Goal: Task Accomplishment & Management: Use online tool/utility

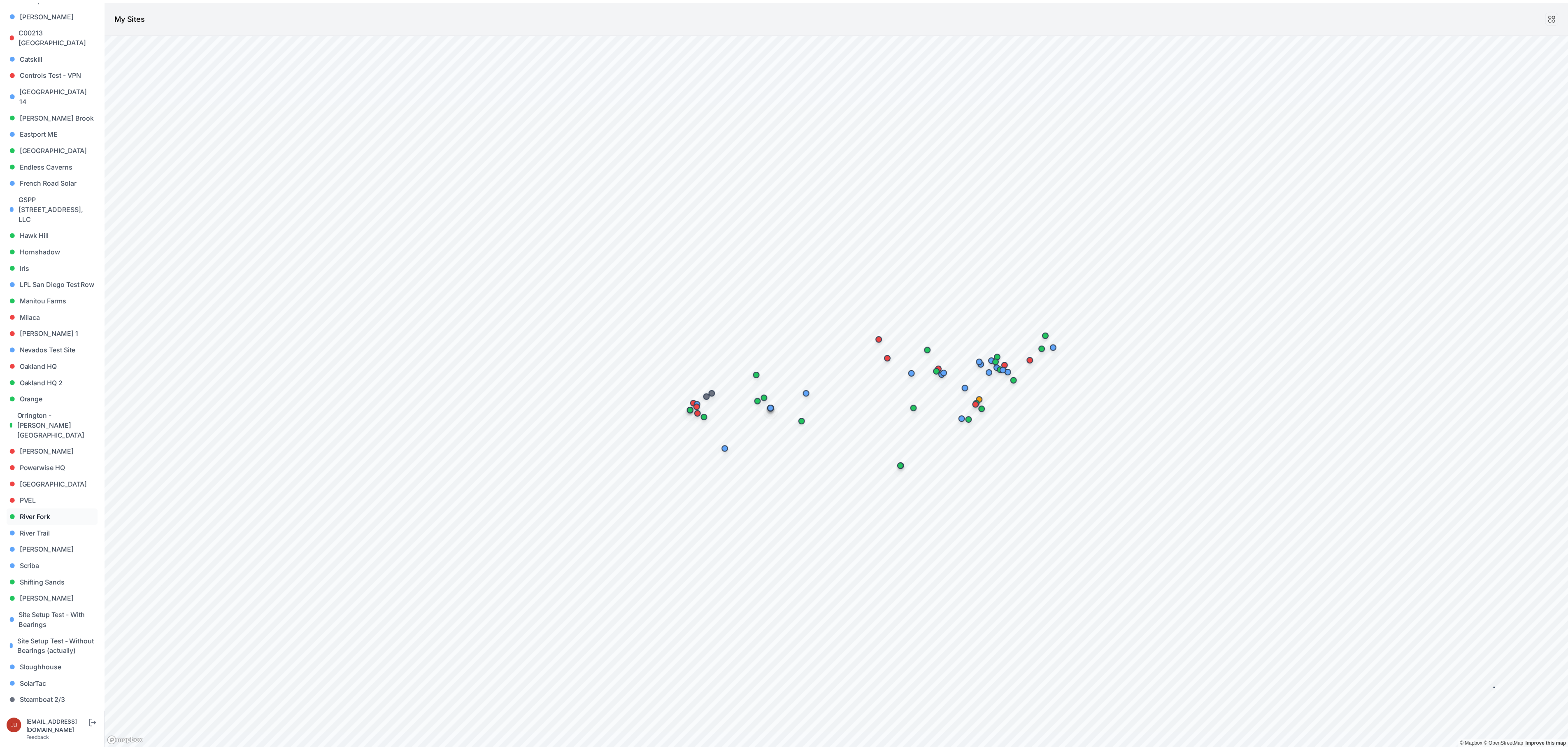
scroll to position [247, 0]
click at [52, 519] on link "Sloughhouse" at bounding box center [52, 640] width 92 height 17
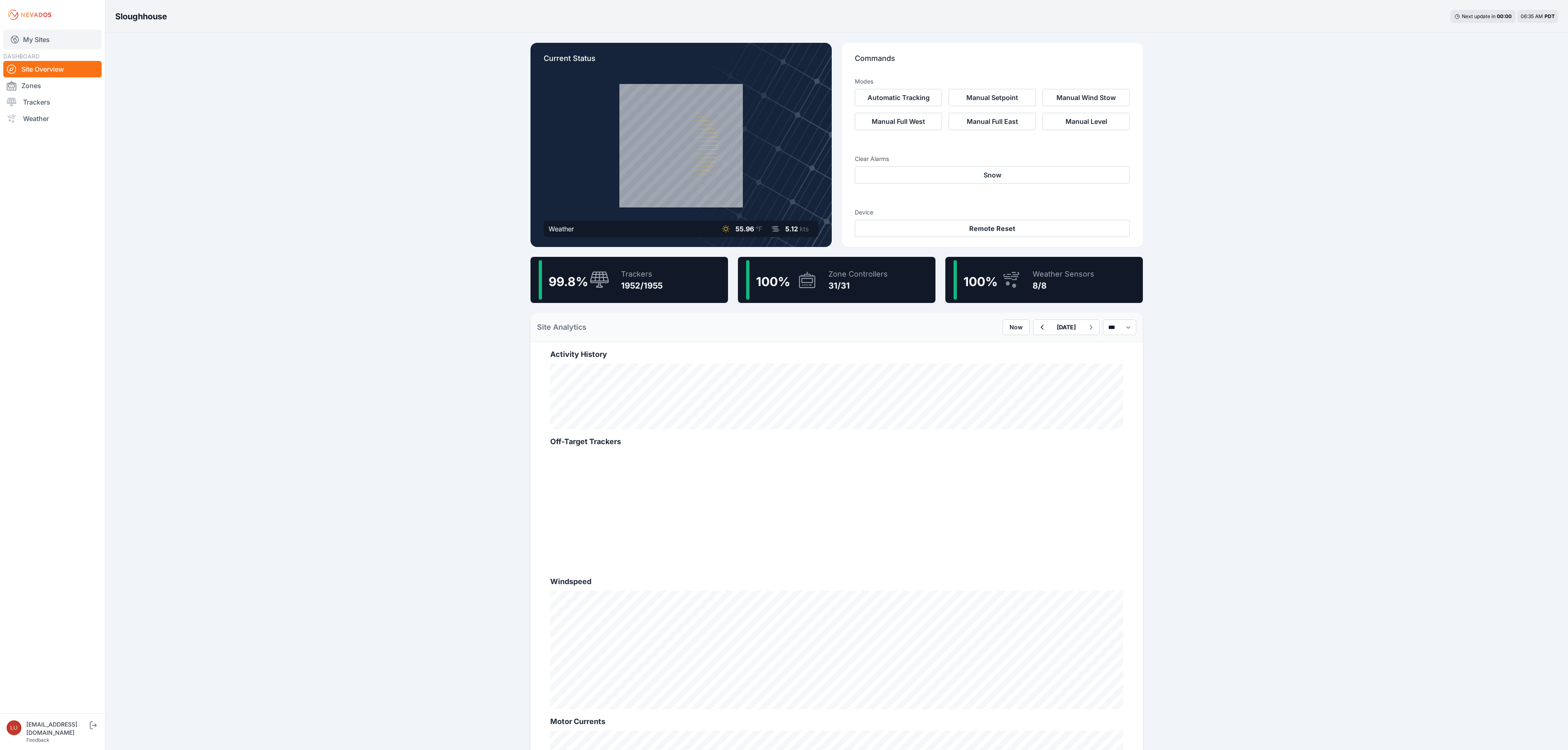
click at [39, 44] on link "My Sites" at bounding box center [52, 40] width 98 height 20
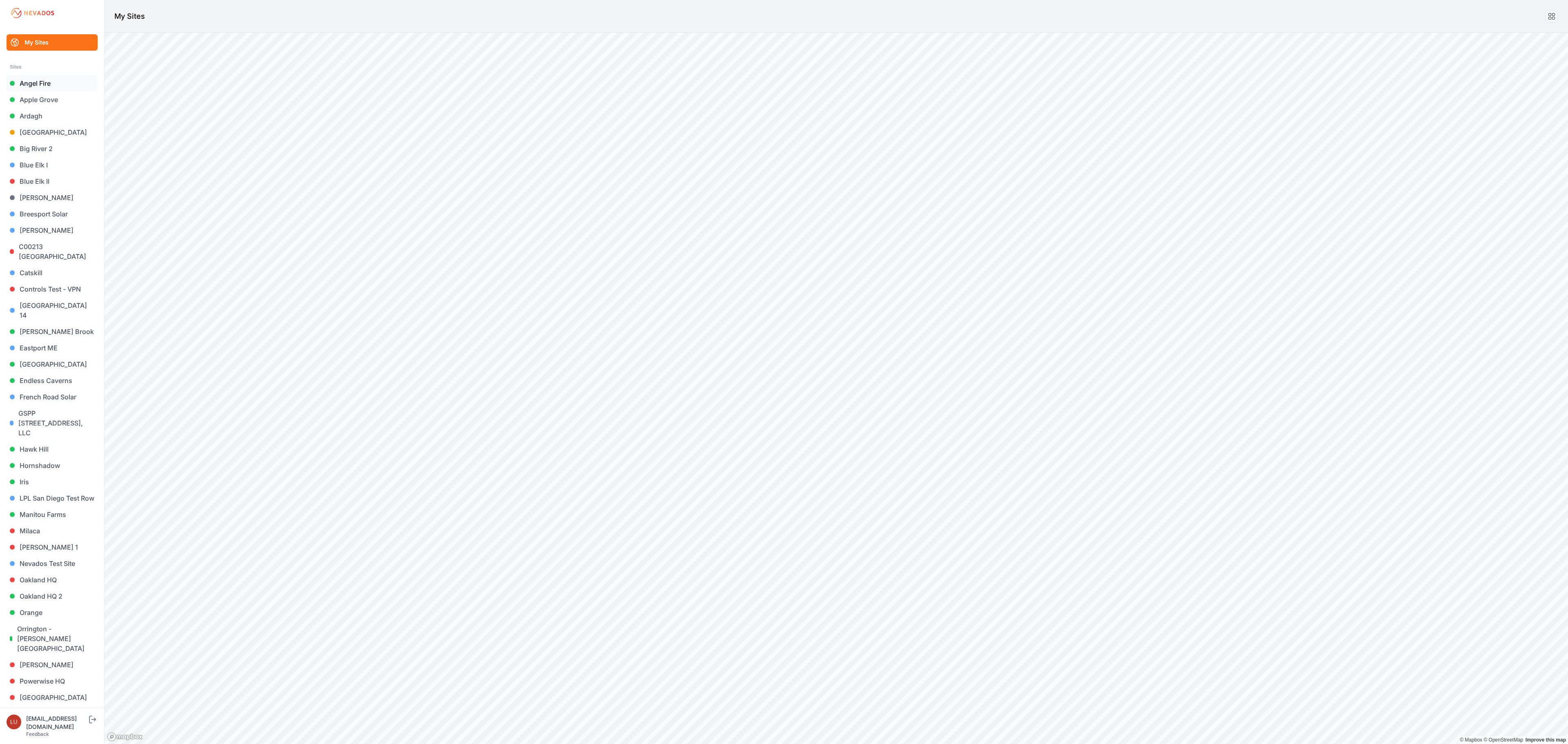
click at [37, 84] on link "Angel Fire" at bounding box center [52, 83] width 91 height 16
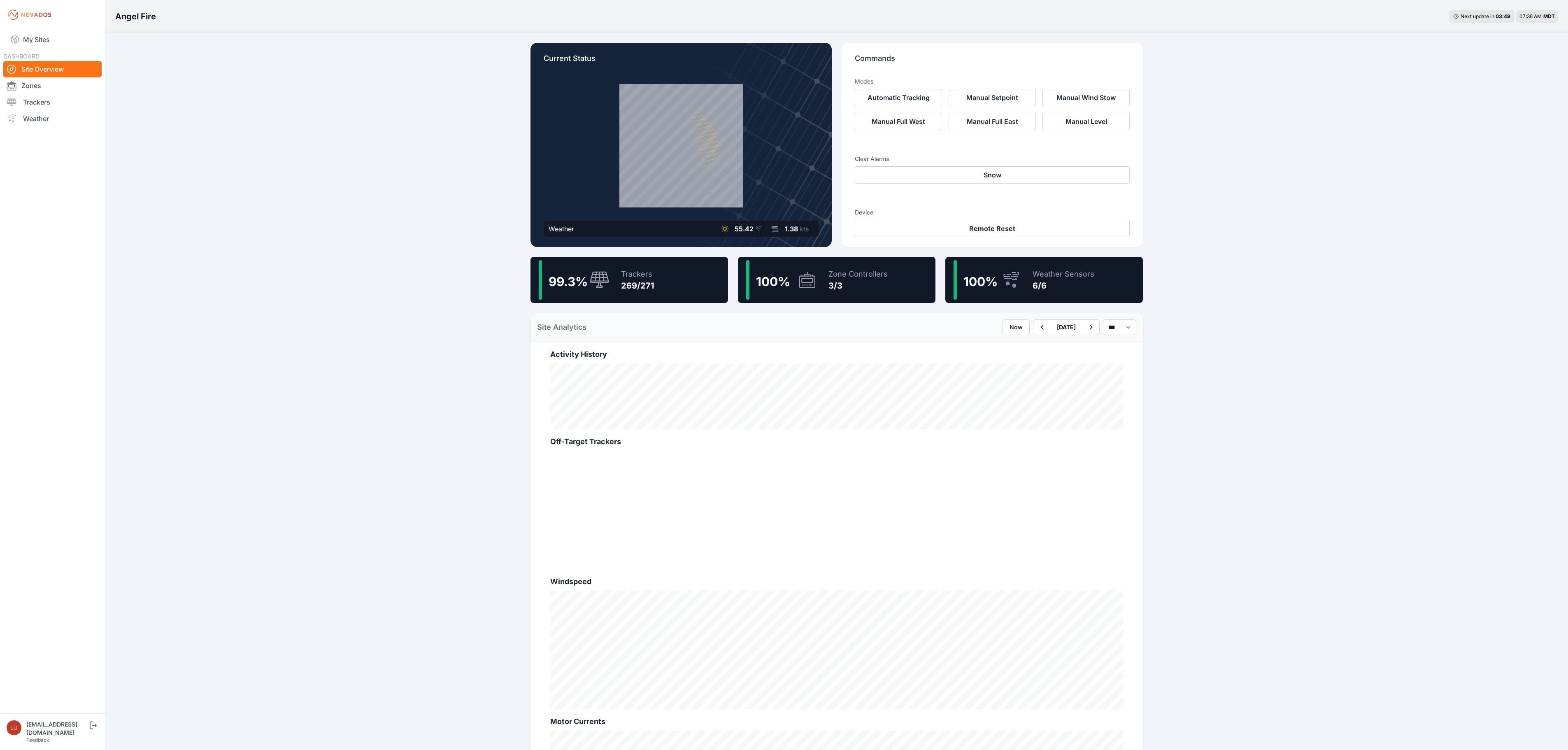
click at [647, 278] on div "Trackers" at bounding box center [638, 274] width 33 height 11
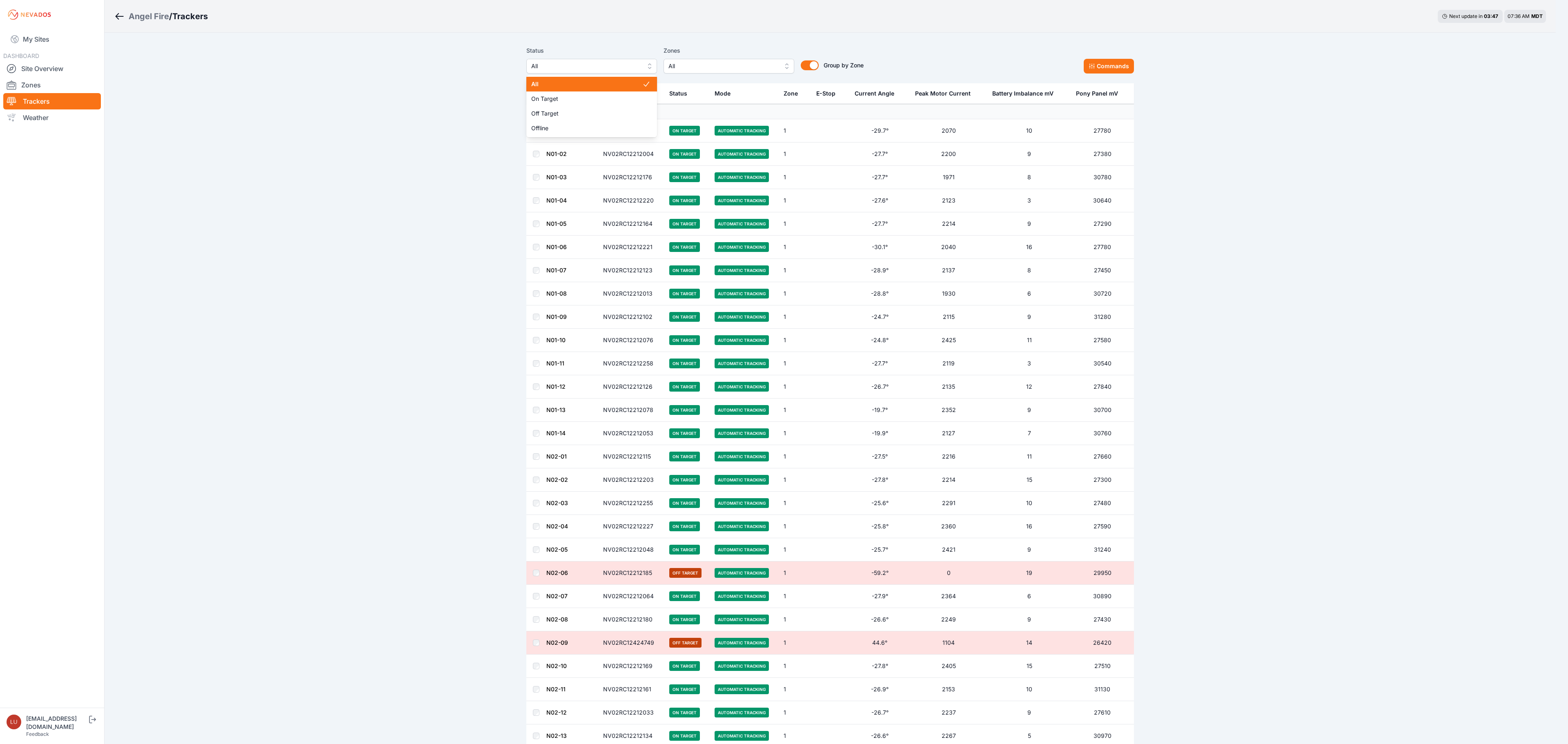
click at [625, 69] on span "All" at bounding box center [586, 66] width 109 height 10
click at [611, 124] on span "Offline" at bounding box center [586, 128] width 111 height 8
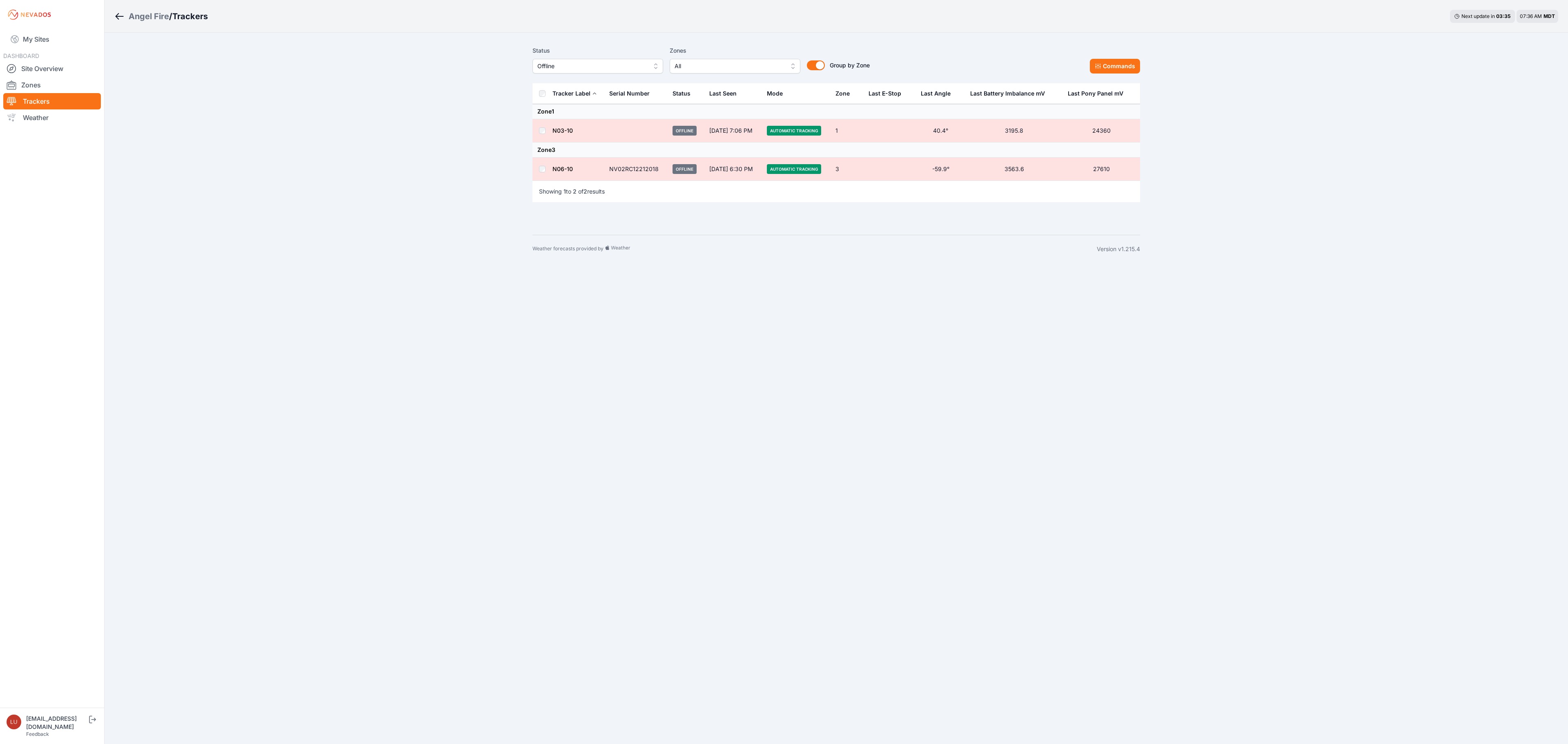
click at [563, 167] on link "N06-10" at bounding box center [562, 169] width 20 height 7
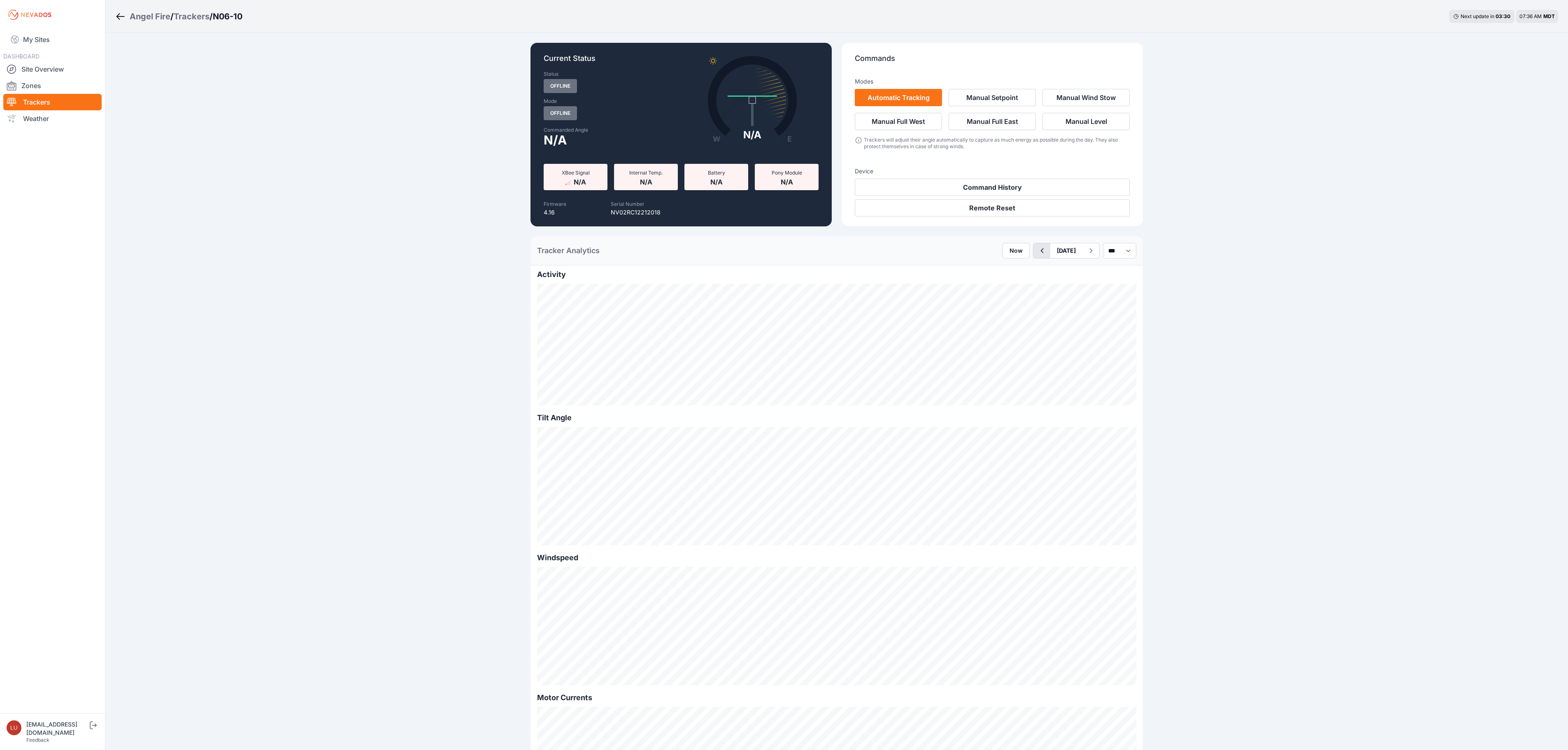
click at [1037, 252] on icon "button" at bounding box center [1041, 250] width 10 height 10
click at [1037, 254] on icon "button" at bounding box center [1041, 250] width 10 height 10
click at [187, 14] on div "Trackers" at bounding box center [192, 16] width 36 height 11
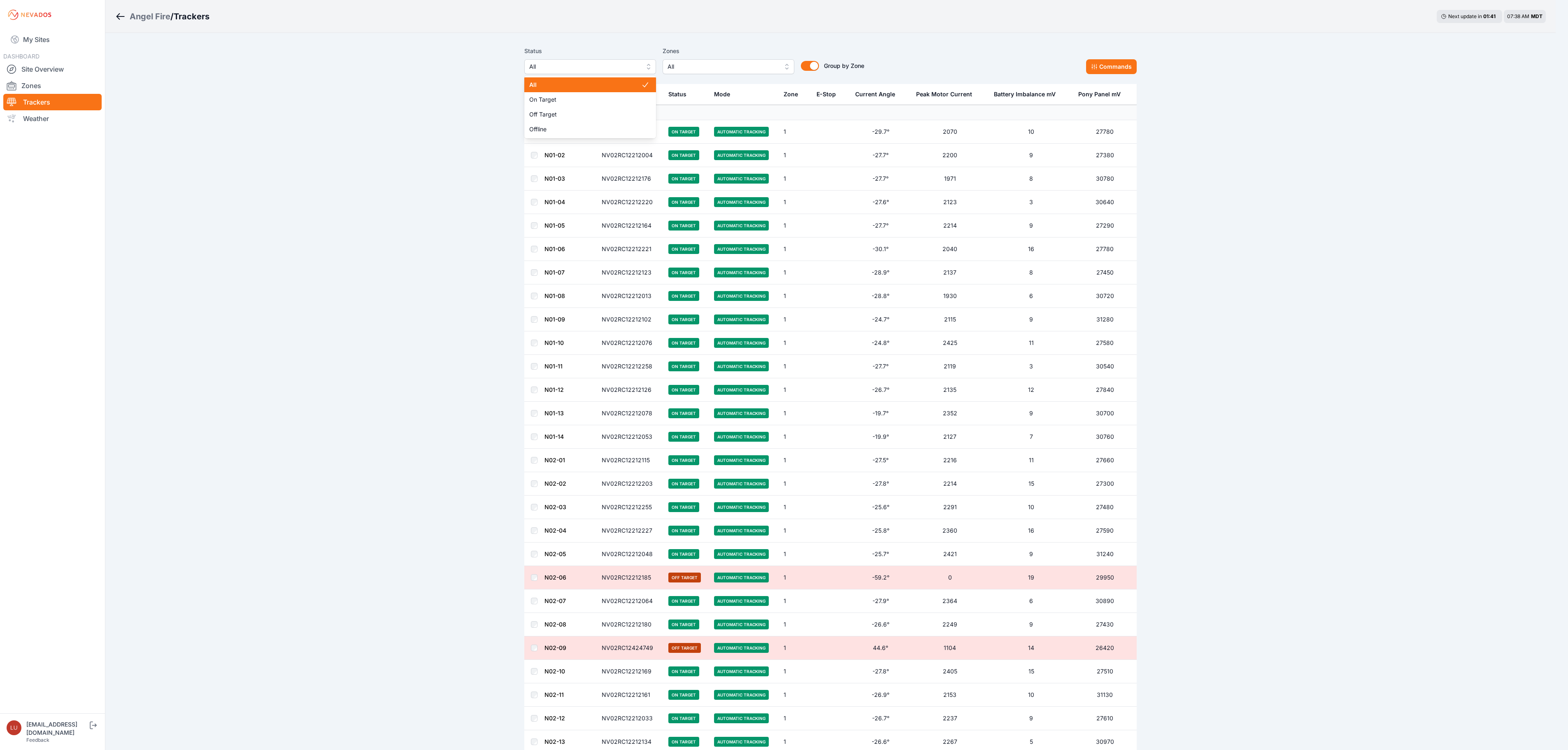
click at [577, 63] on span "All" at bounding box center [584, 66] width 110 height 10
click at [570, 109] on div "Off Target" at bounding box center [596, 114] width 131 height 15
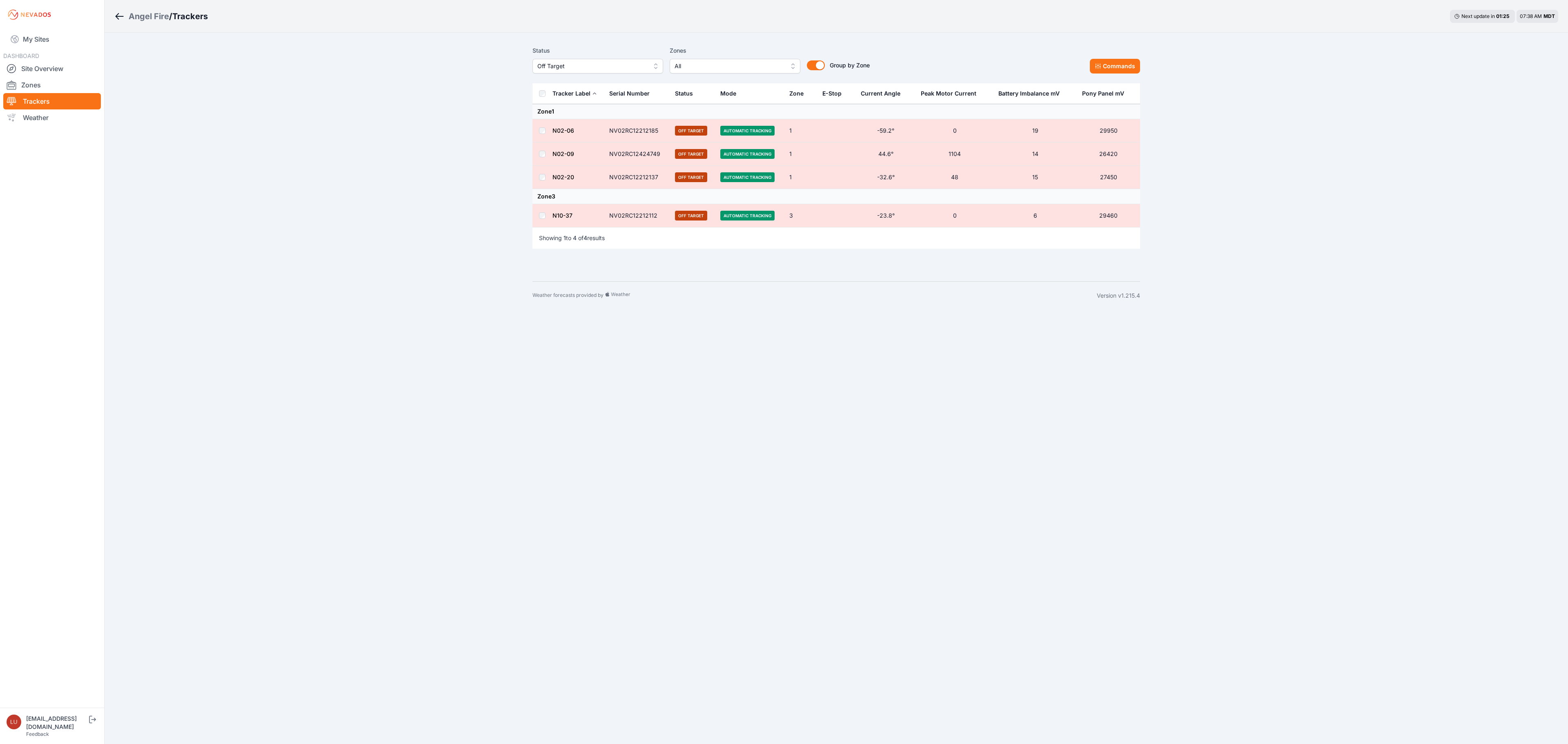
click at [566, 154] on link "N02-09" at bounding box center [563, 154] width 22 height 7
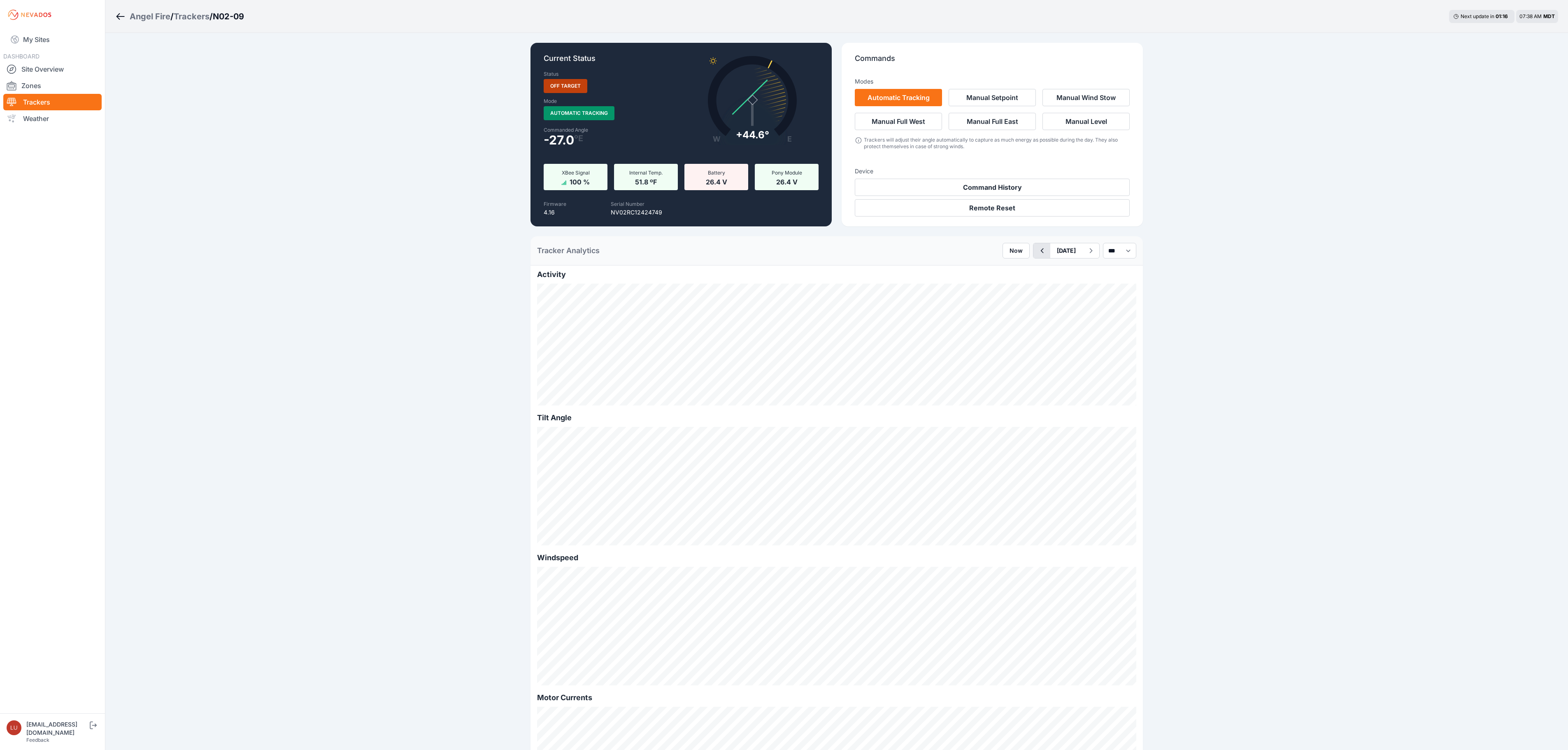
click at [1037, 246] on icon "button" at bounding box center [1041, 250] width 10 height 10
click at [48, 37] on link "My Sites" at bounding box center [52, 40] width 98 height 20
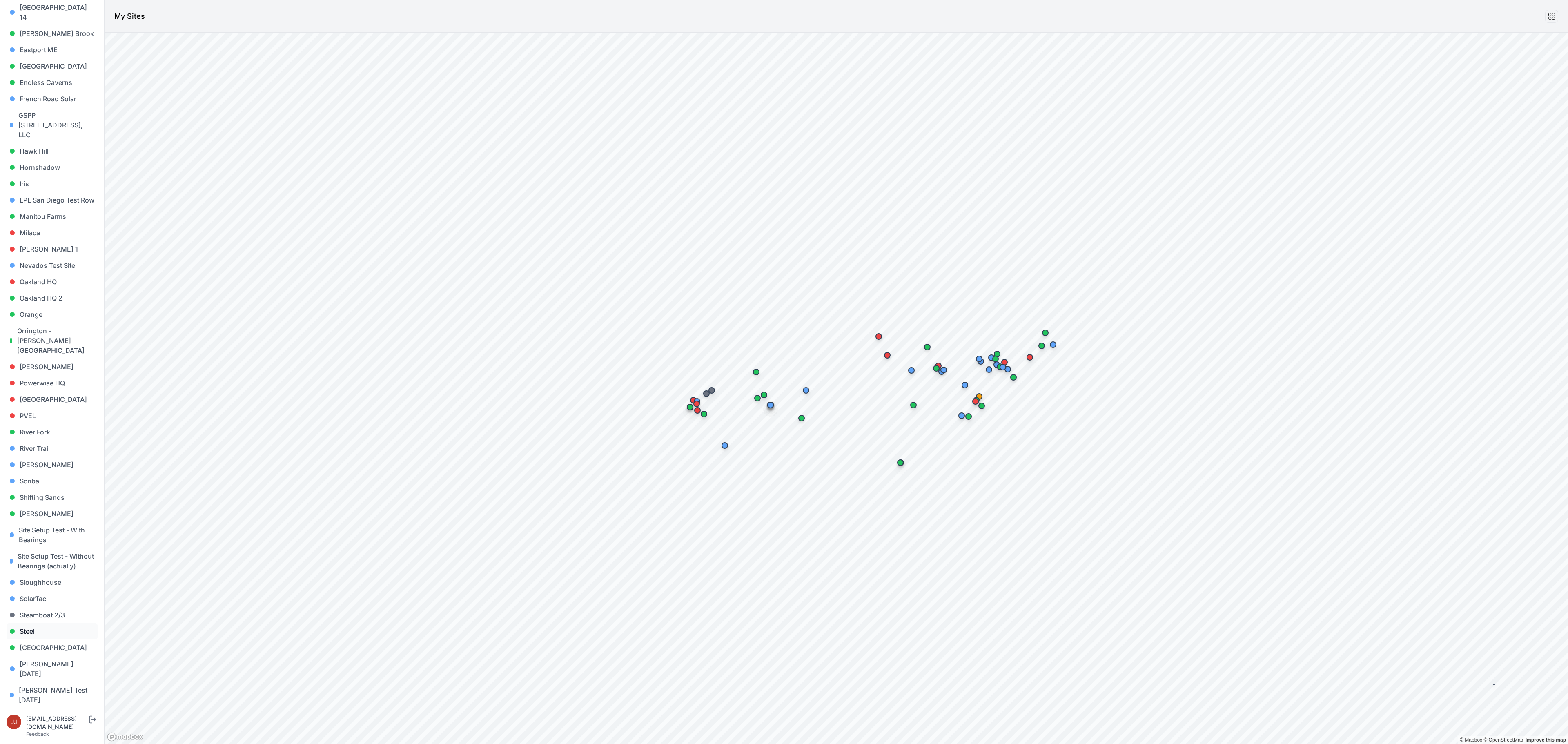
scroll to position [327, 0]
click at [41, 477] on link "Sigurd Solar" at bounding box center [52, 485] width 91 height 16
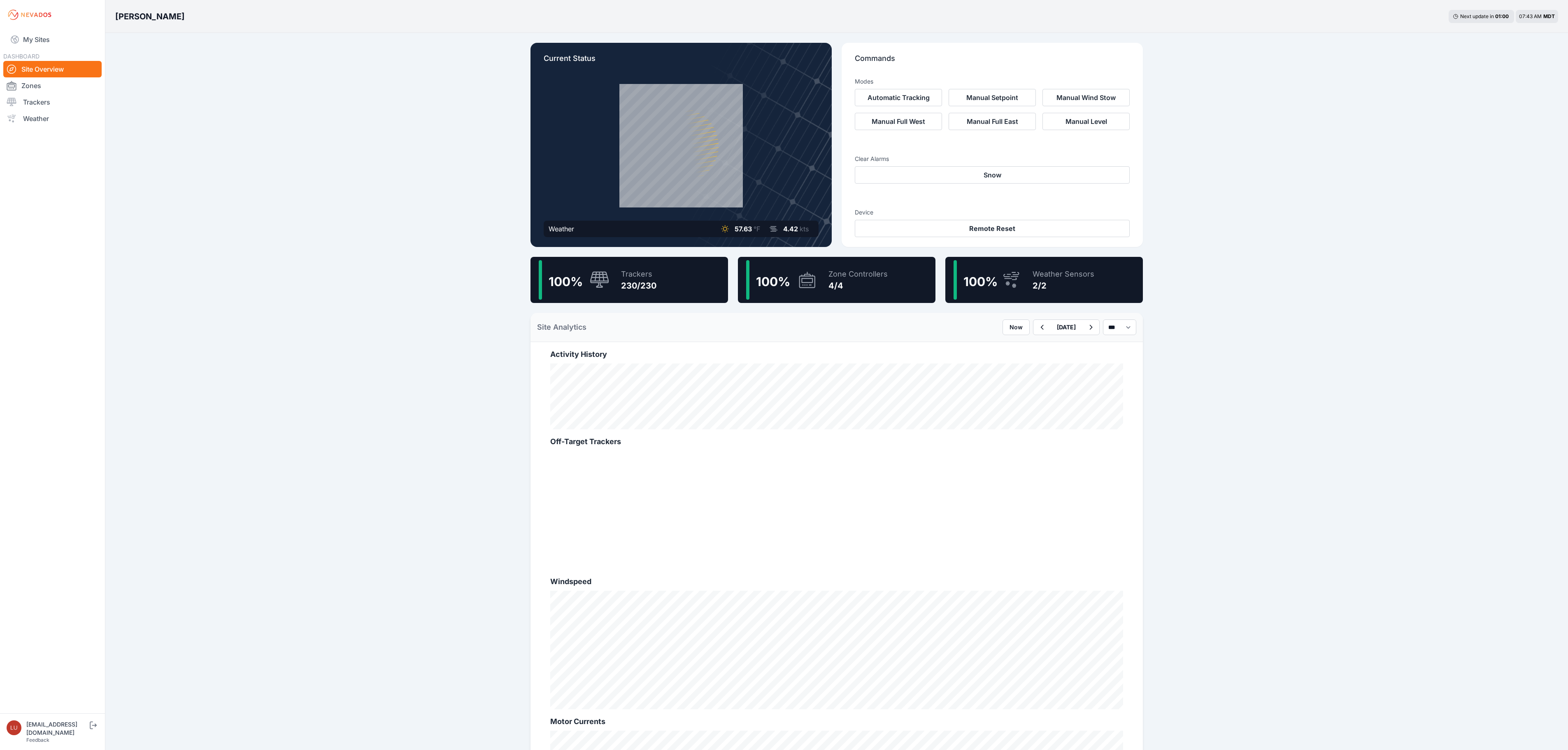
click at [663, 265] on div "100 % Trackers 230/230" at bounding box center [629, 280] width 197 height 46
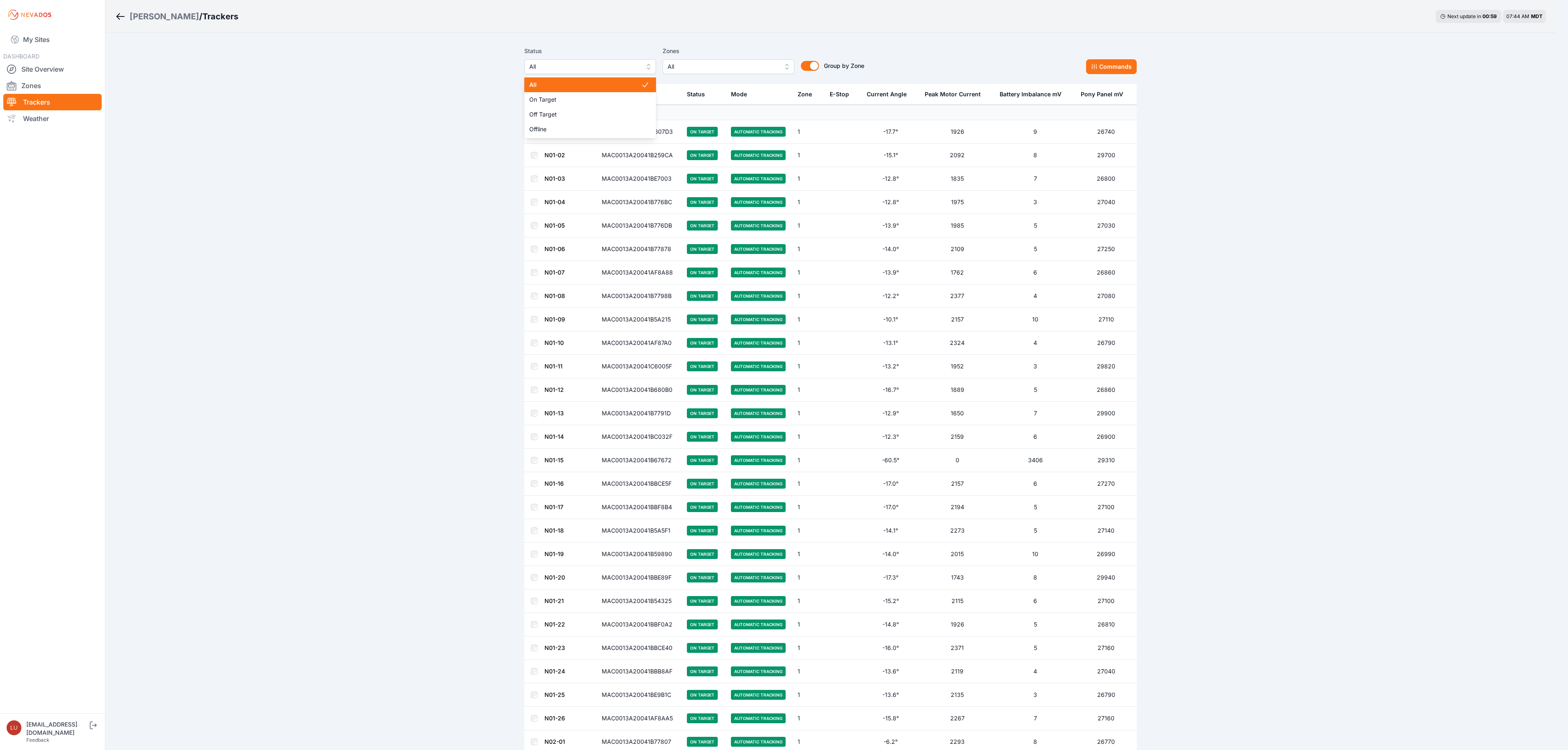
click at [626, 68] on span "All" at bounding box center [584, 66] width 110 height 10
click at [616, 108] on div "Off Target" at bounding box center [596, 114] width 131 height 15
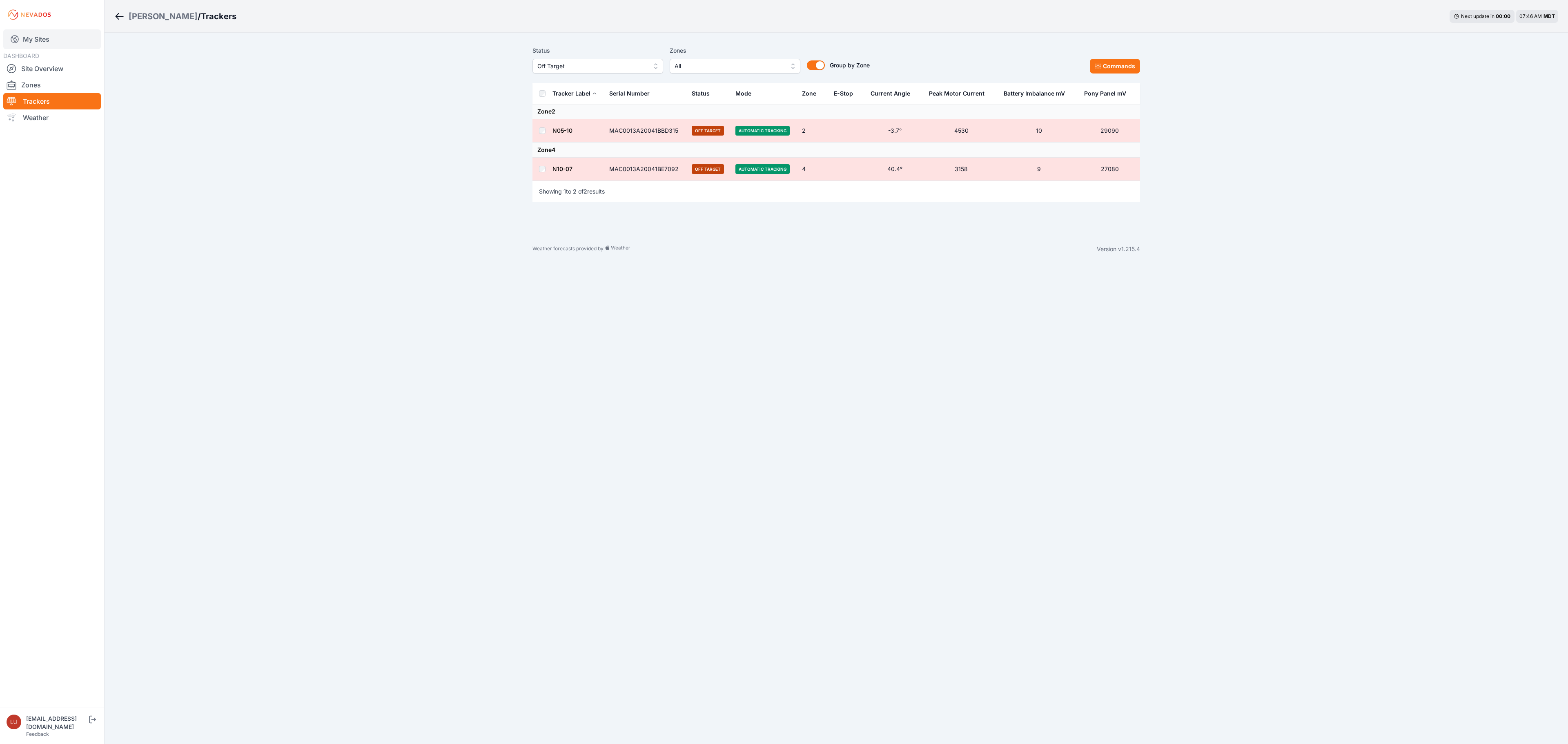
click at [55, 42] on link "My Sites" at bounding box center [52, 40] width 98 height 20
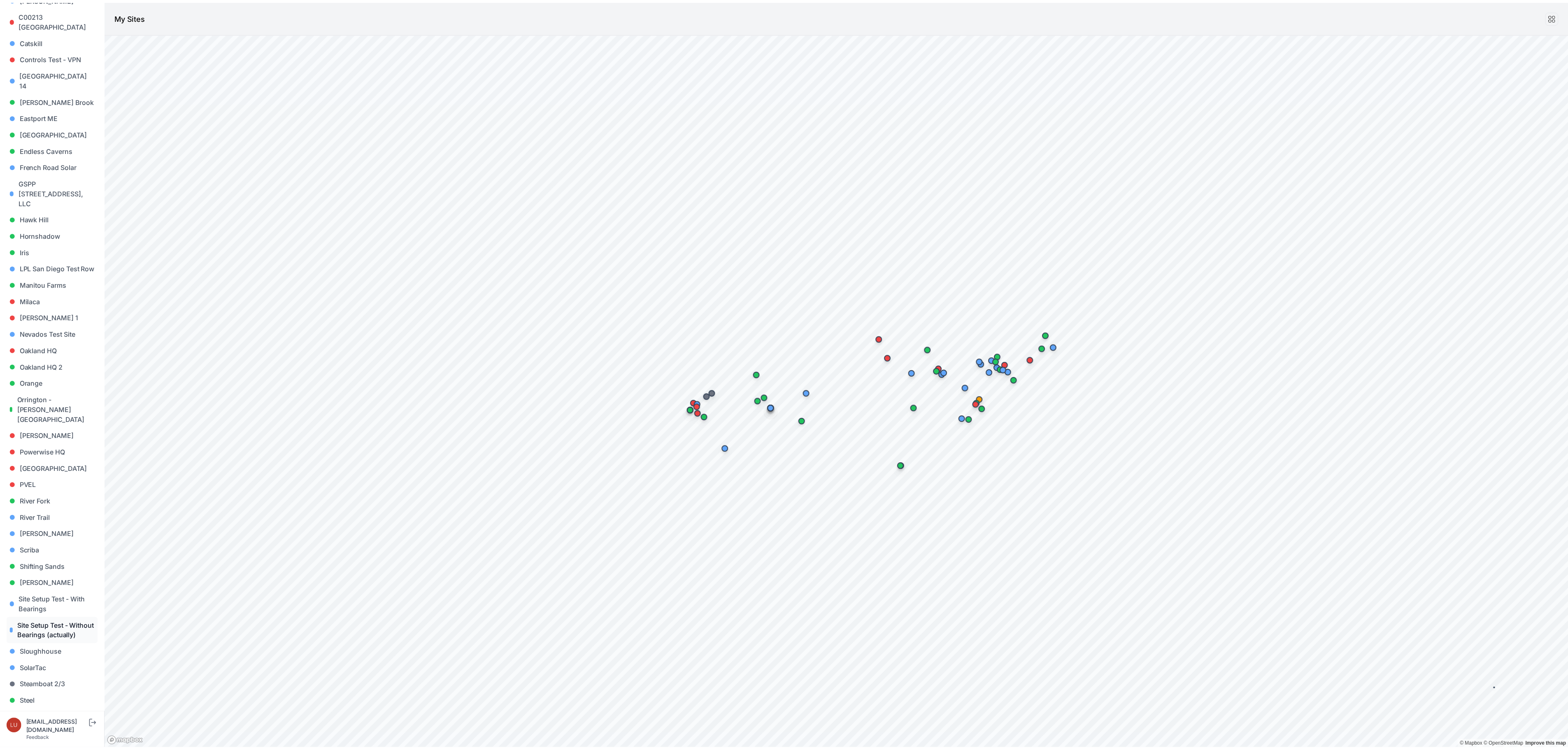
scroll to position [389, 0]
click at [37, 519] on link "Steel" at bounding box center [52, 548] width 92 height 17
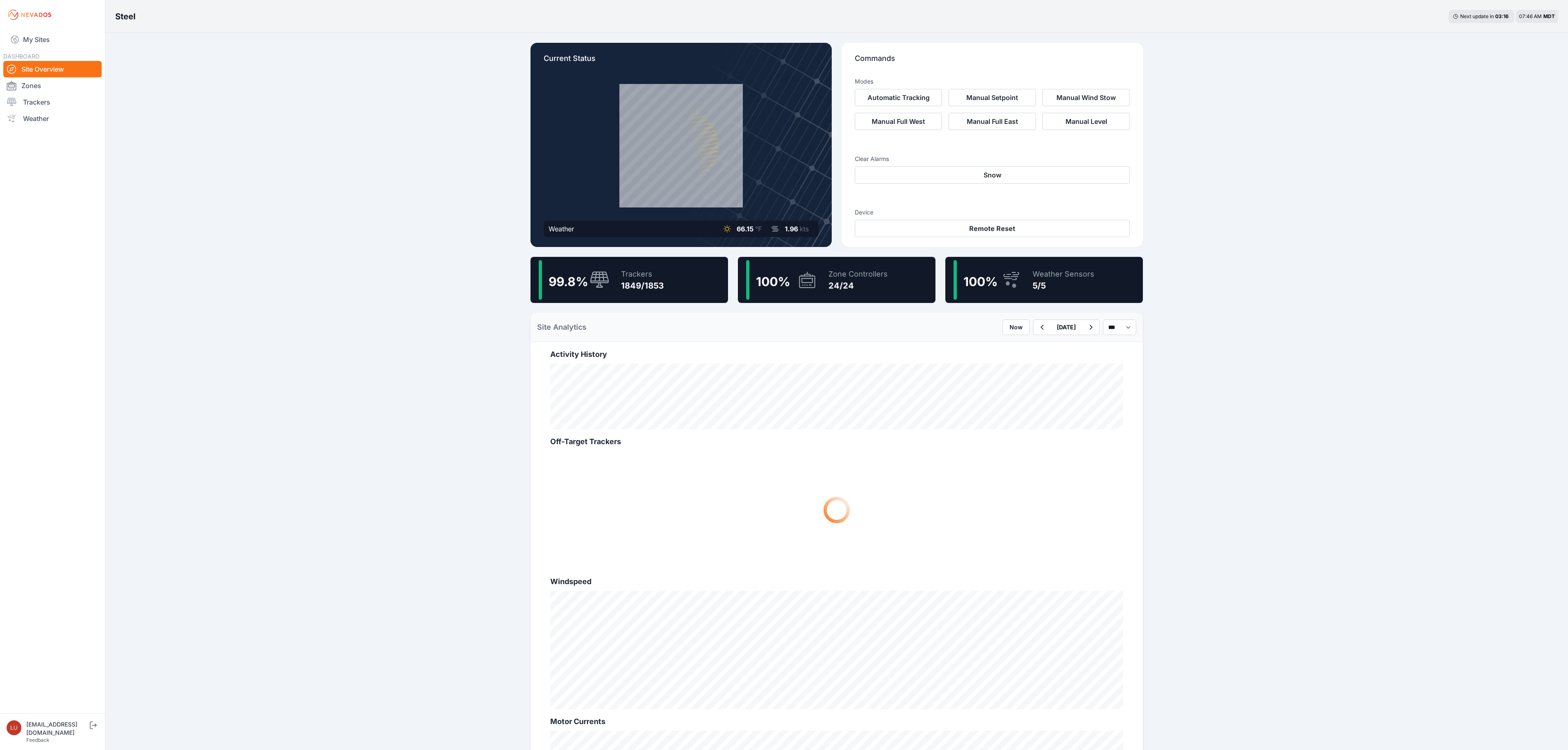
click at [661, 292] on div "Trackers 1849/1853" at bounding box center [638, 280] width 51 height 39
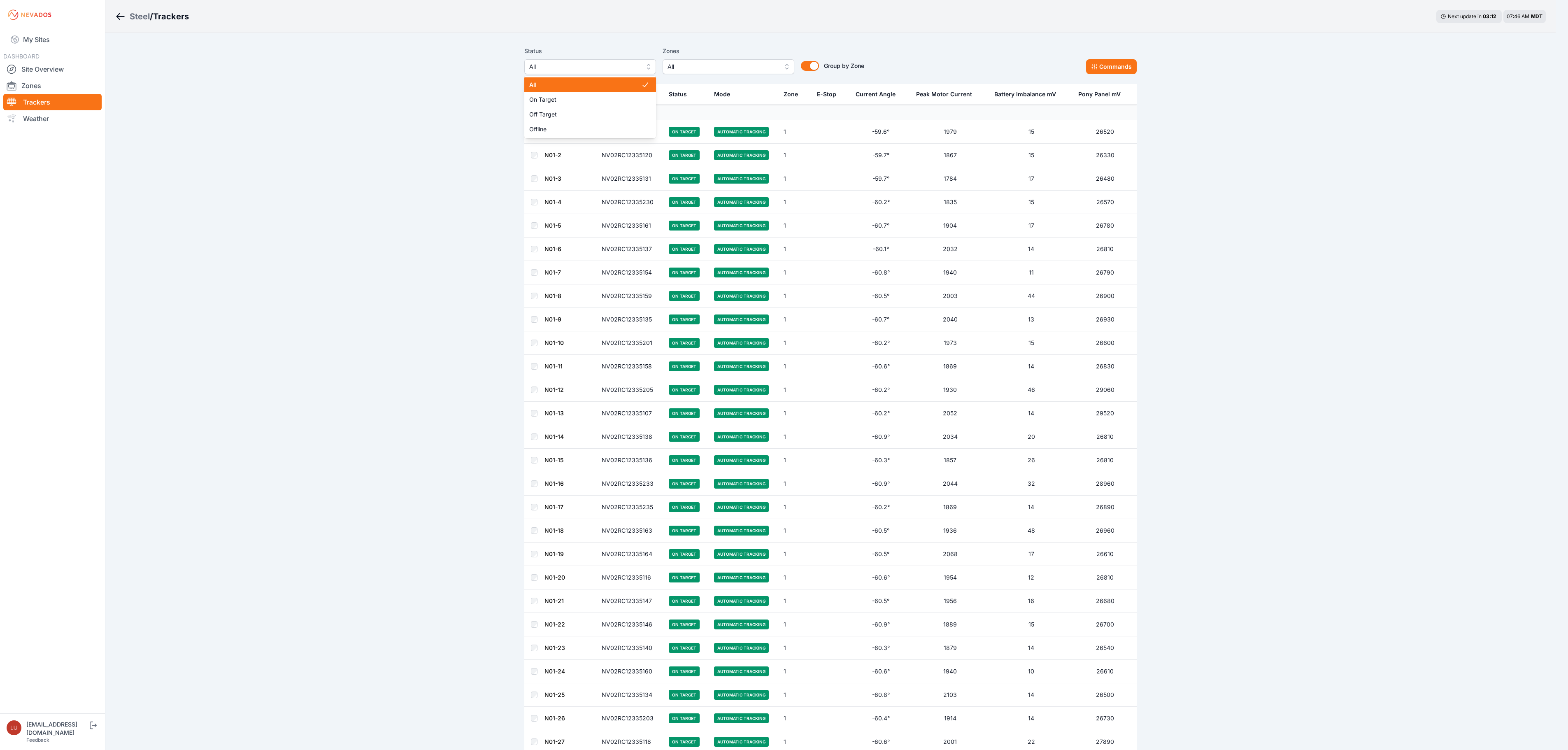
click at [599, 66] on span "All" at bounding box center [584, 66] width 110 height 10
click at [563, 126] on span "Offline" at bounding box center [591, 129] width 112 height 8
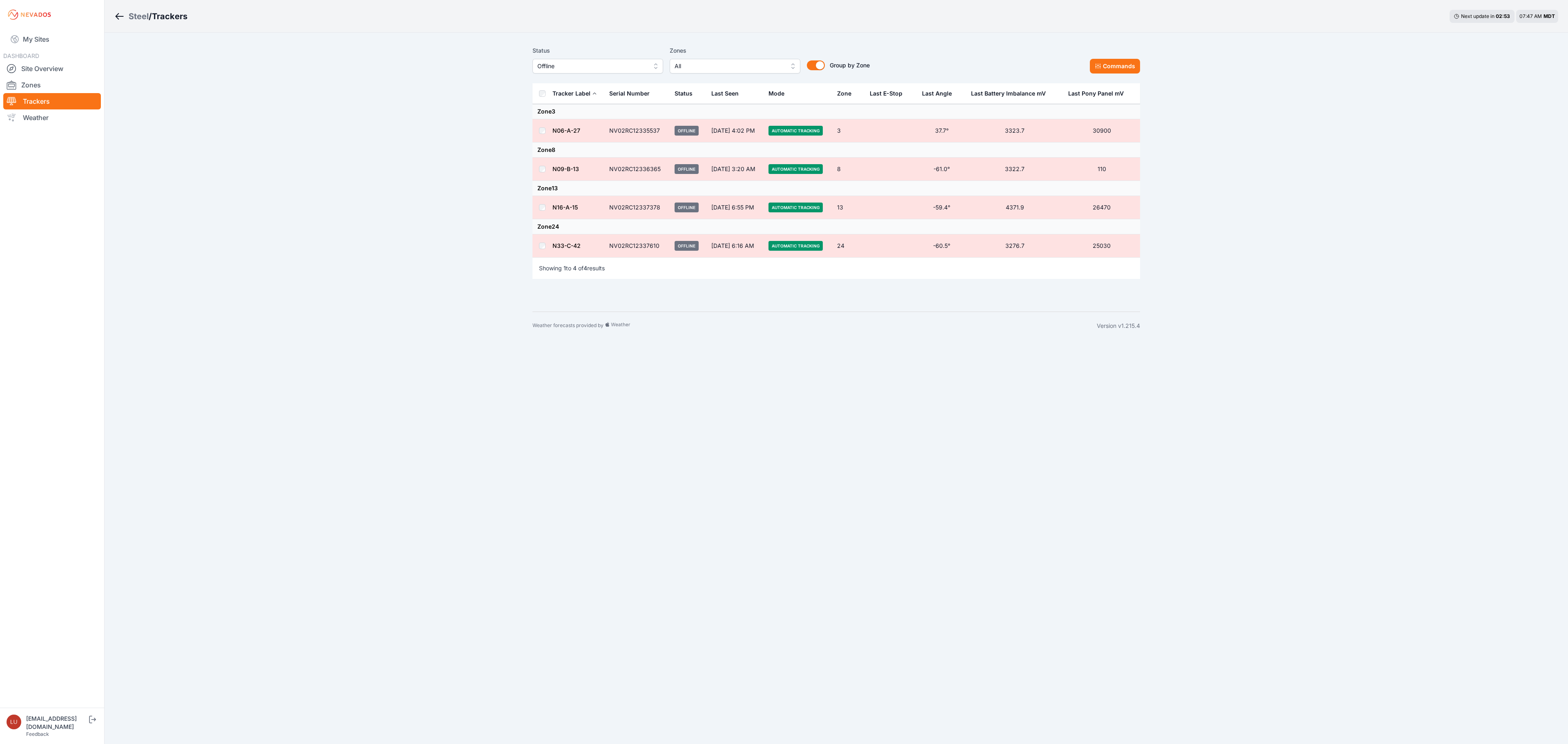
click at [569, 211] on link "N16-A-15" at bounding box center [565, 207] width 25 height 7
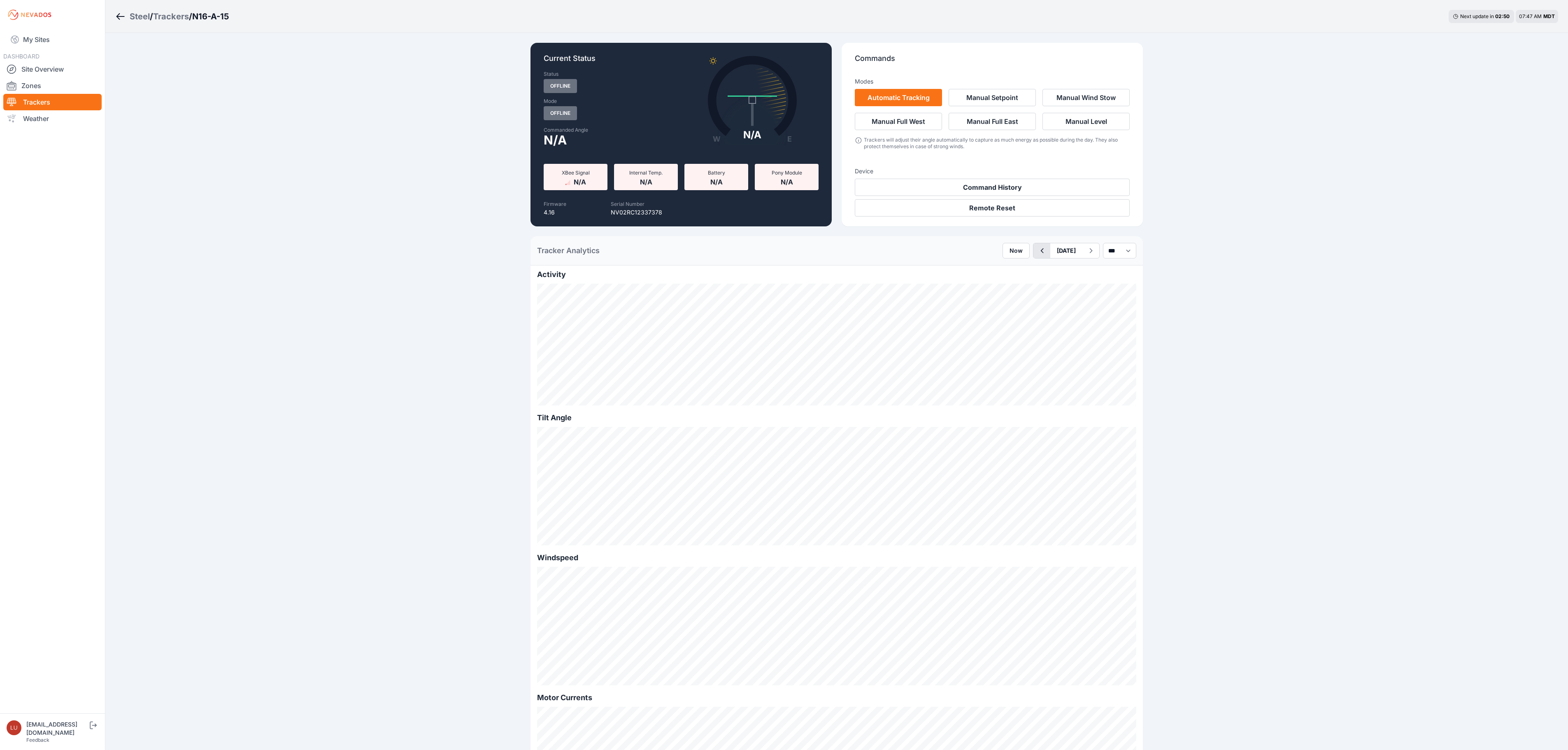
click at [1041, 252] on icon "button" at bounding box center [1042, 250] width 3 height 5
click at [185, 17] on div "Trackers" at bounding box center [171, 16] width 36 height 11
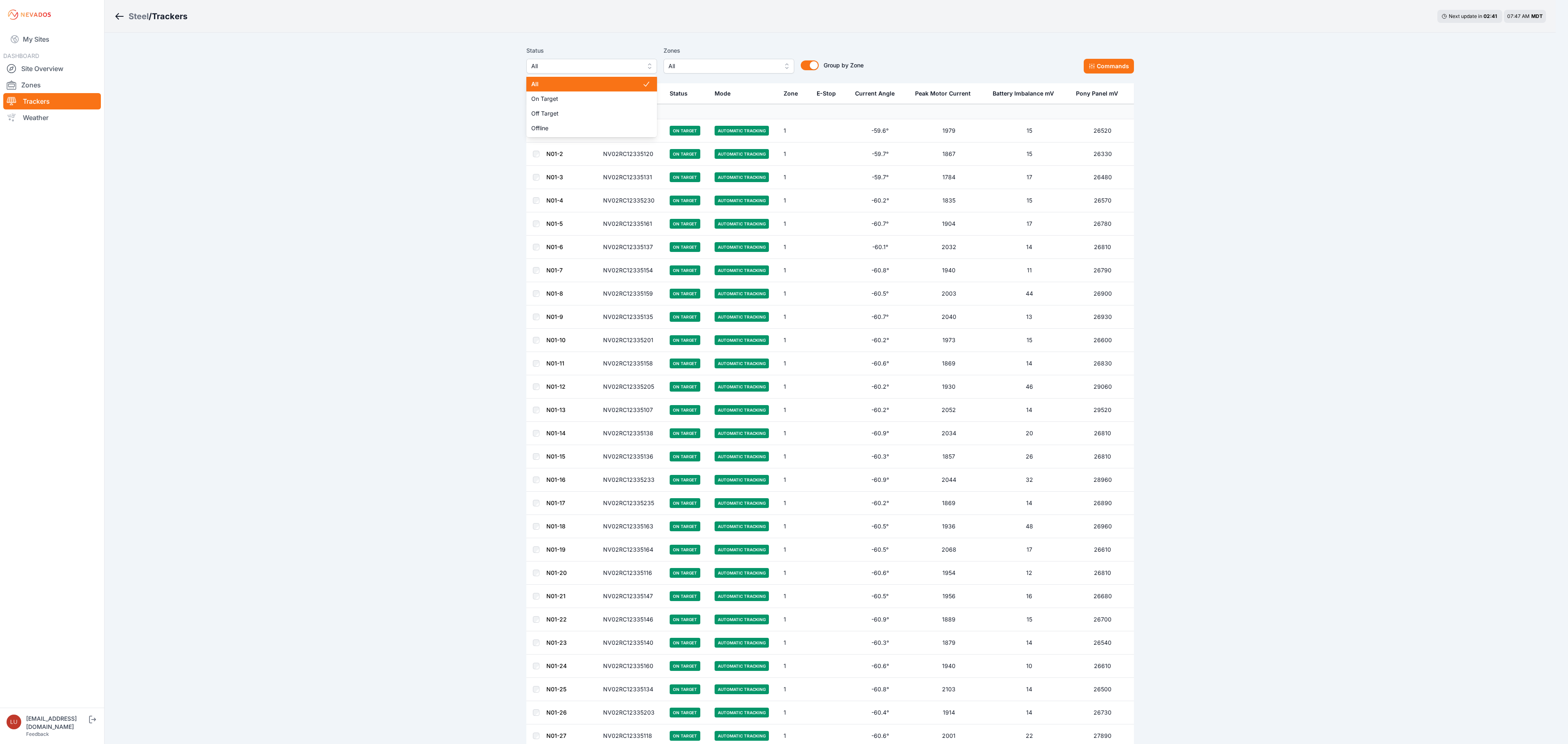
click at [591, 68] on span "All" at bounding box center [586, 66] width 109 height 10
click at [579, 123] on div "Offline" at bounding box center [592, 128] width 130 height 14
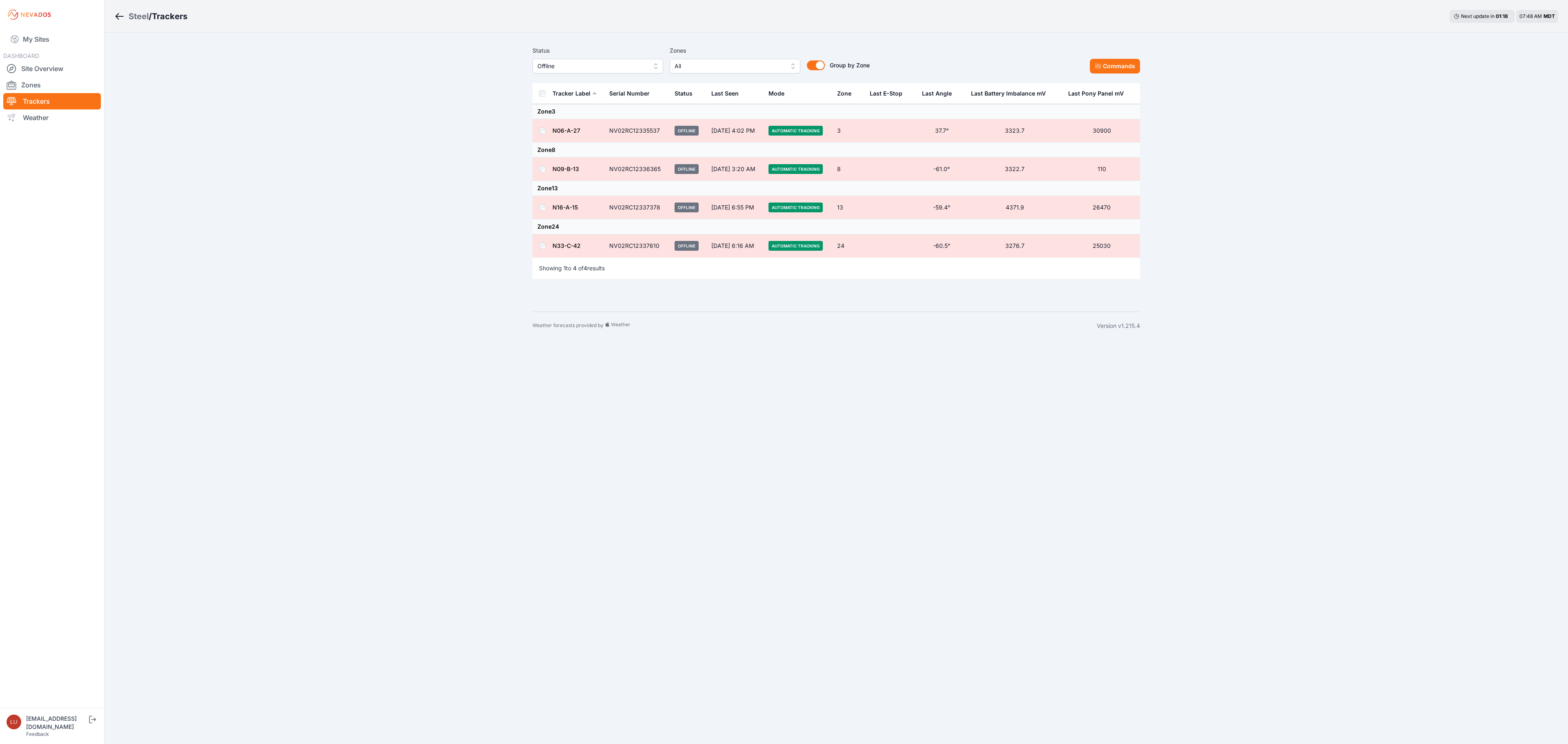
click at [139, 11] on div "Steel" at bounding box center [138, 16] width 20 height 11
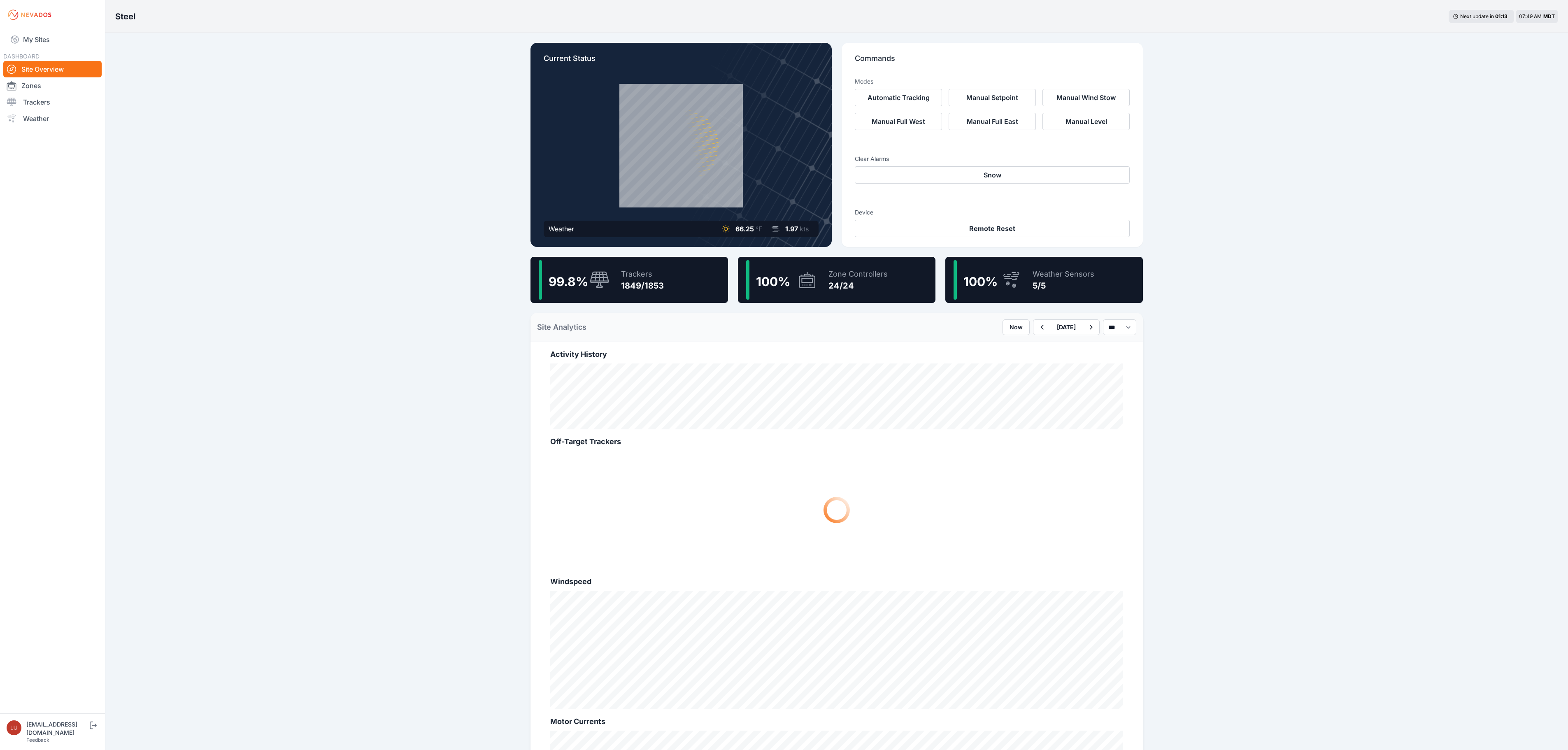
click at [695, 258] on div "99.8 % Trackers 1849/1853" at bounding box center [629, 280] width 197 height 46
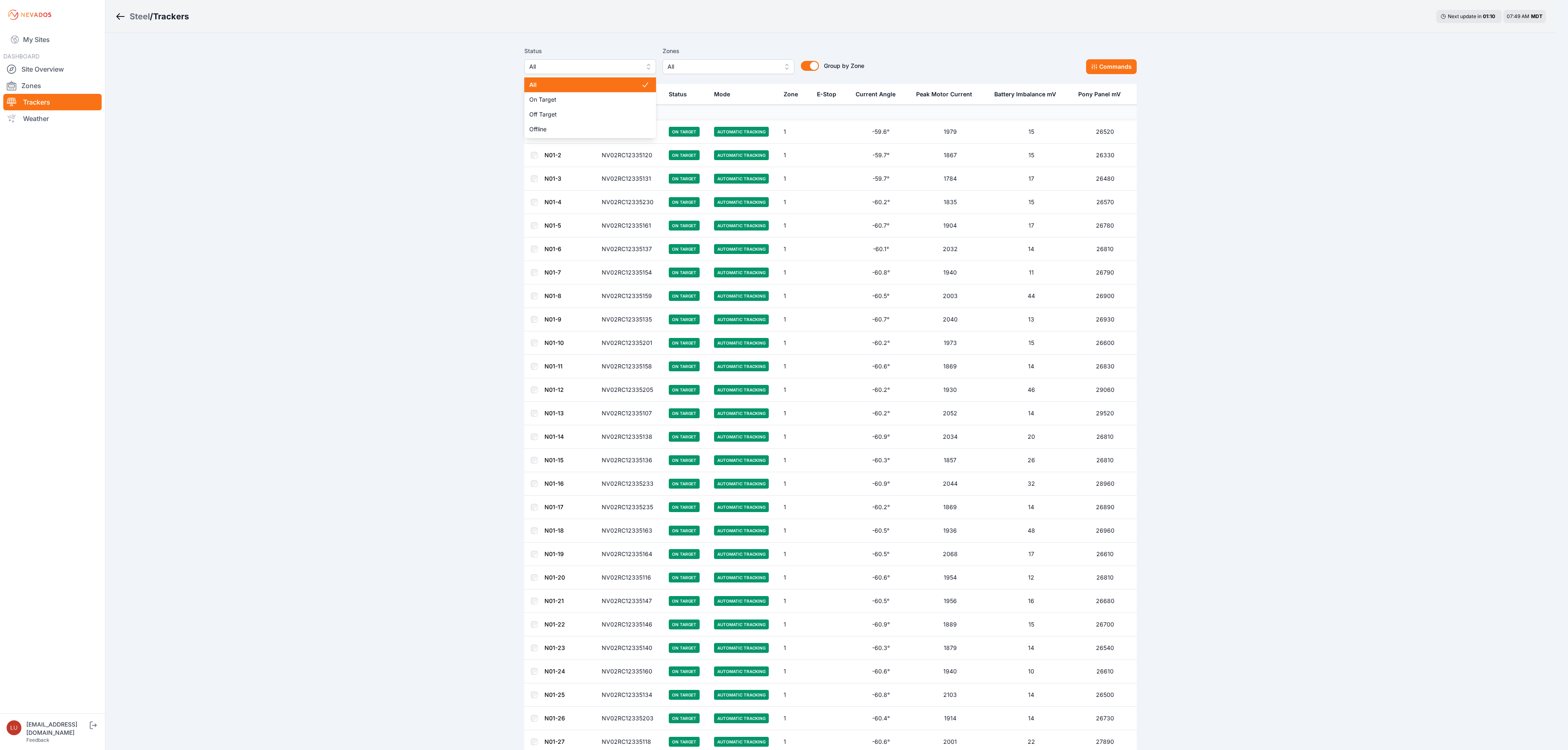
click at [636, 66] on span "All" at bounding box center [584, 66] width 110 height 10
click at [613, 110] on div "Off Target" at bounding box center [596, 114] width 131 height 15
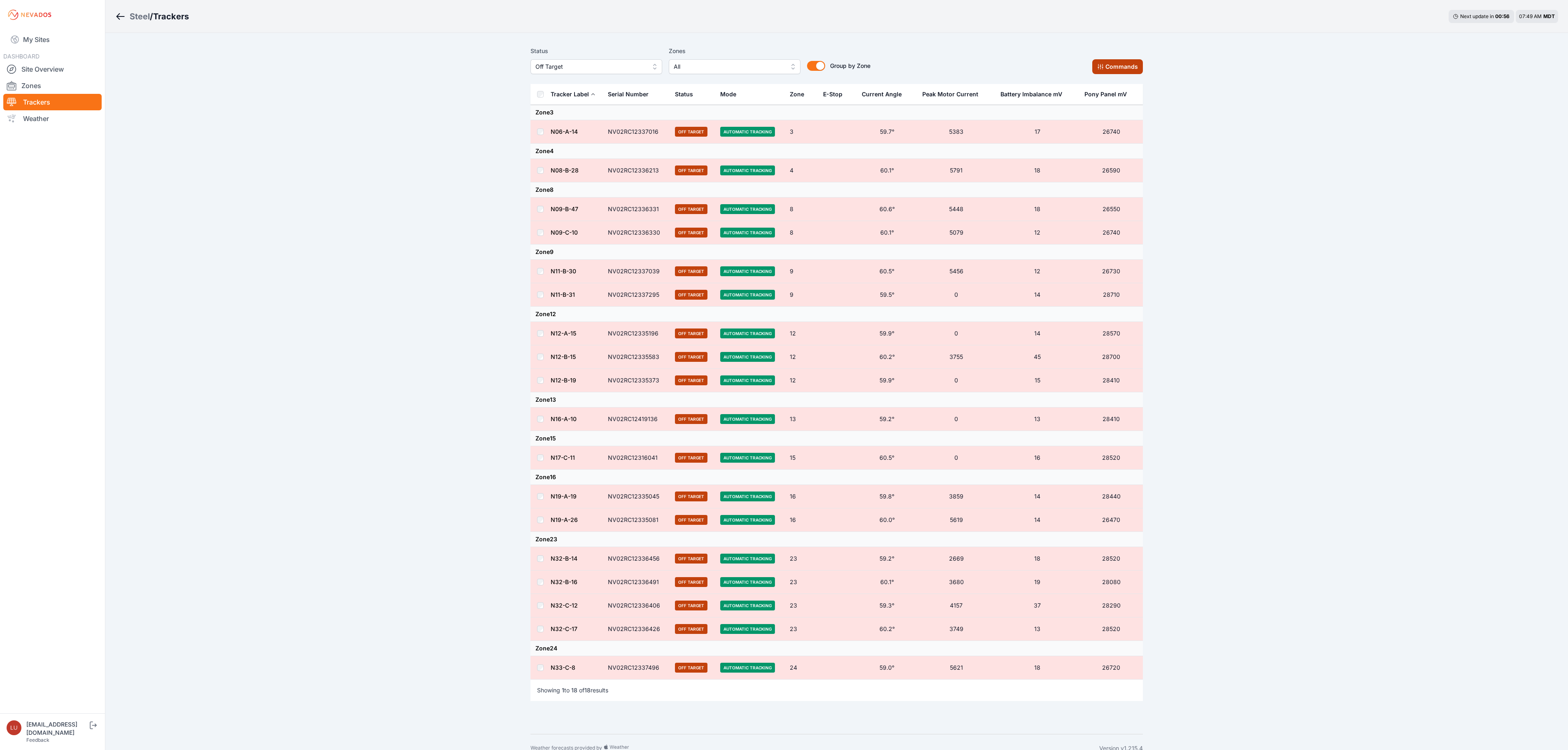
click at [1053, 65] on button "Commands" at bounding box center [1118, 66] width 50 height 15
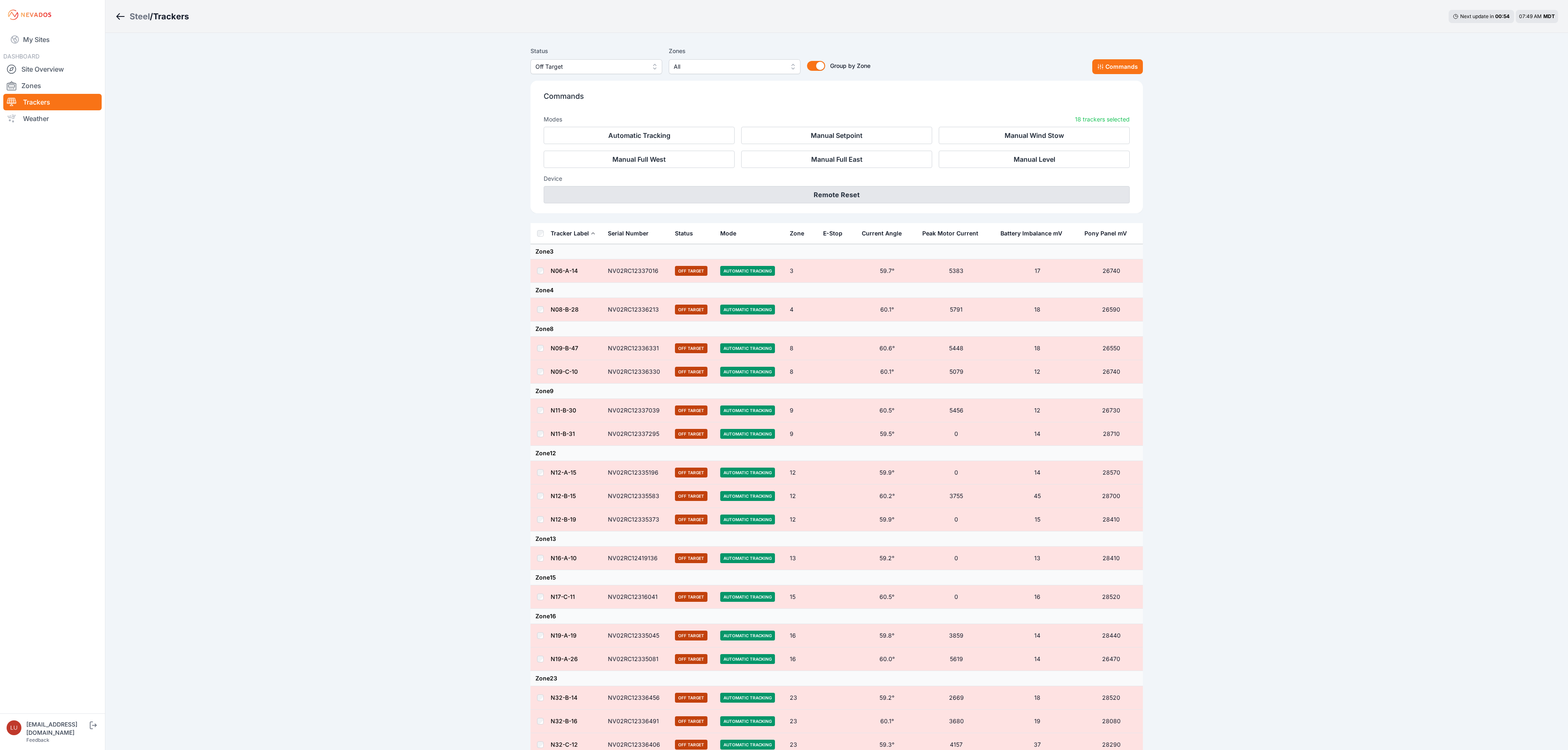
click at [864, 189] on button "Remote Reset" at bounding box center [837, 195] width 586 height 17
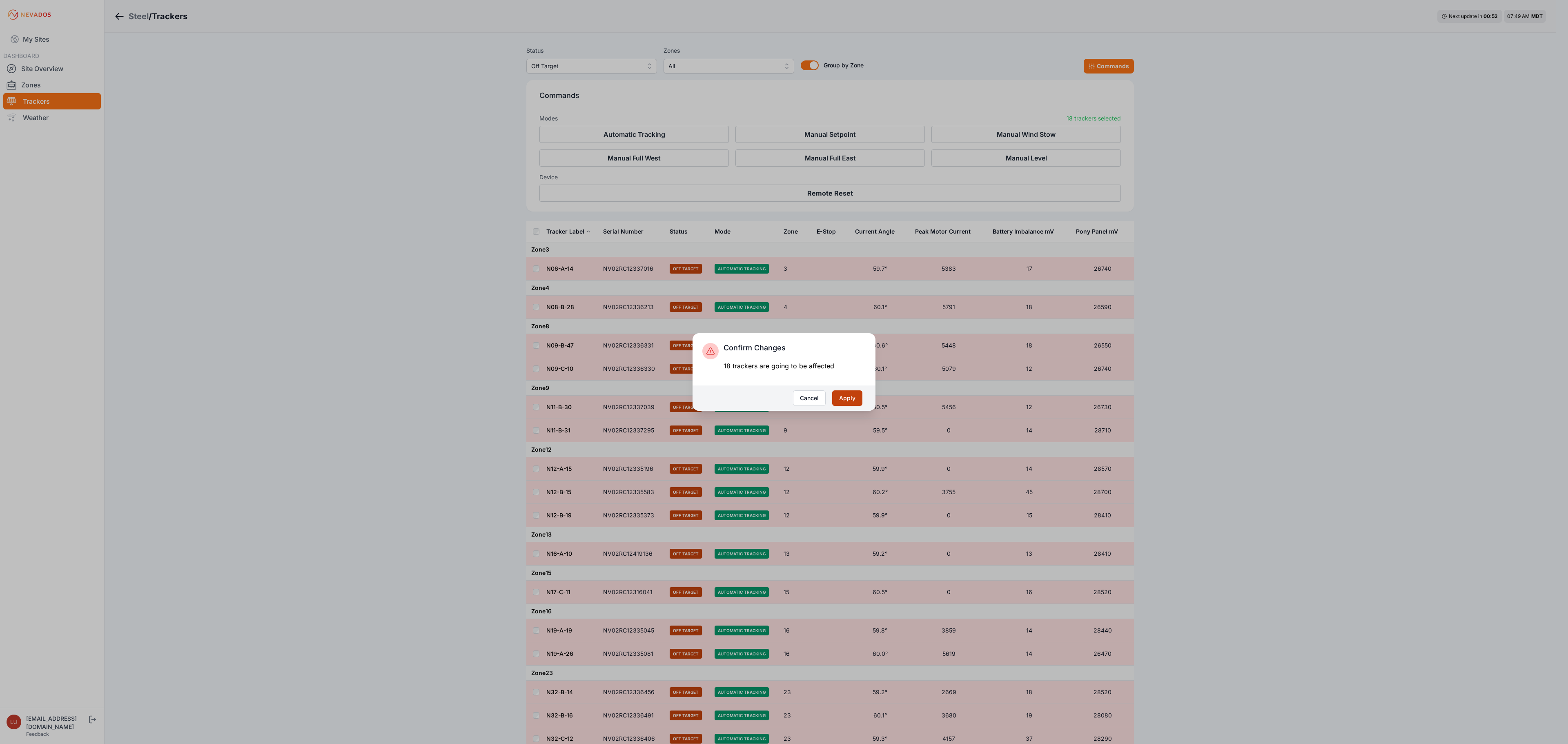
click at [840, 396] on button "Apply" at bounding box center [847, 398] width 30 height 16
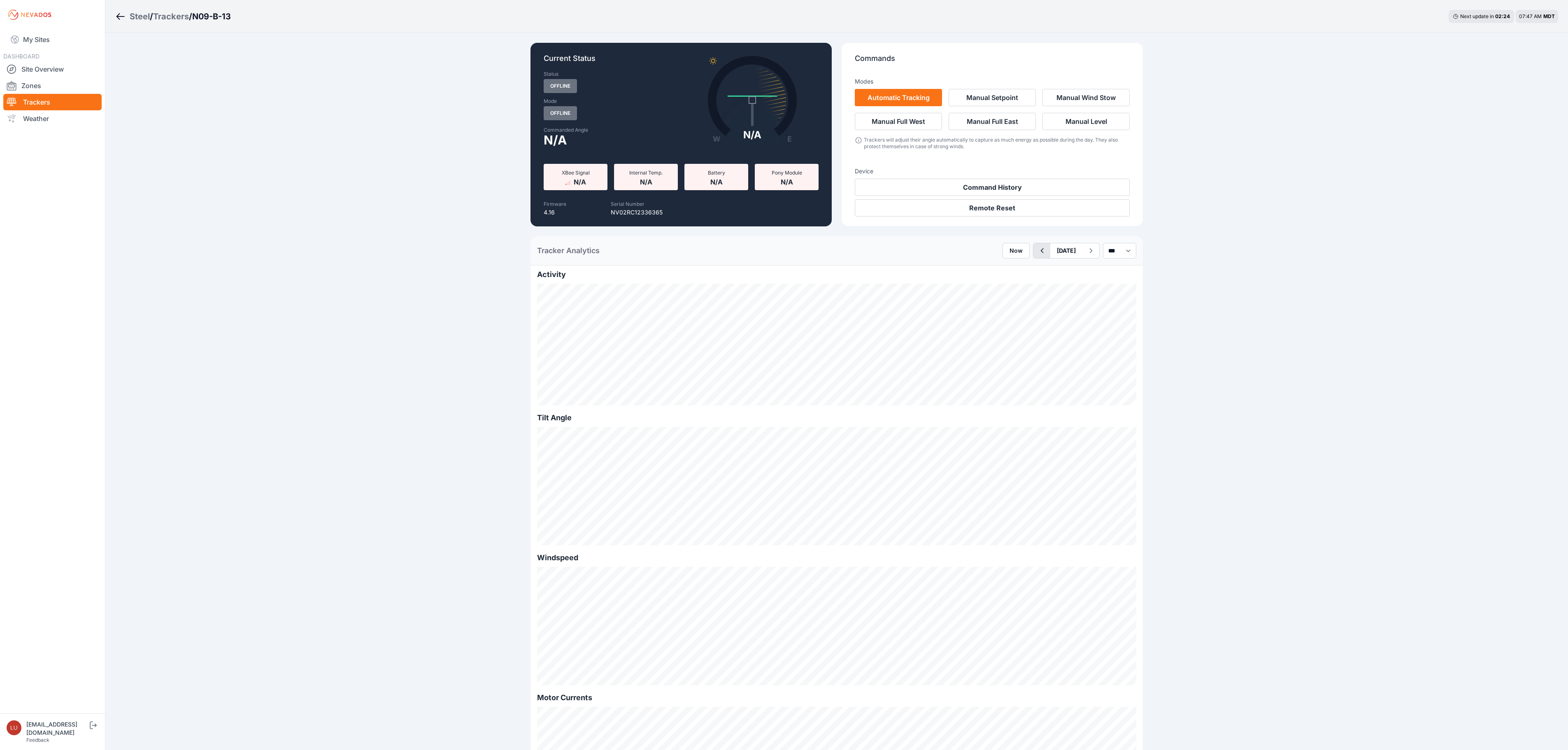
click at [1041, 252] on icon "button" at bounding box center [1042, 250] width 3 height 5
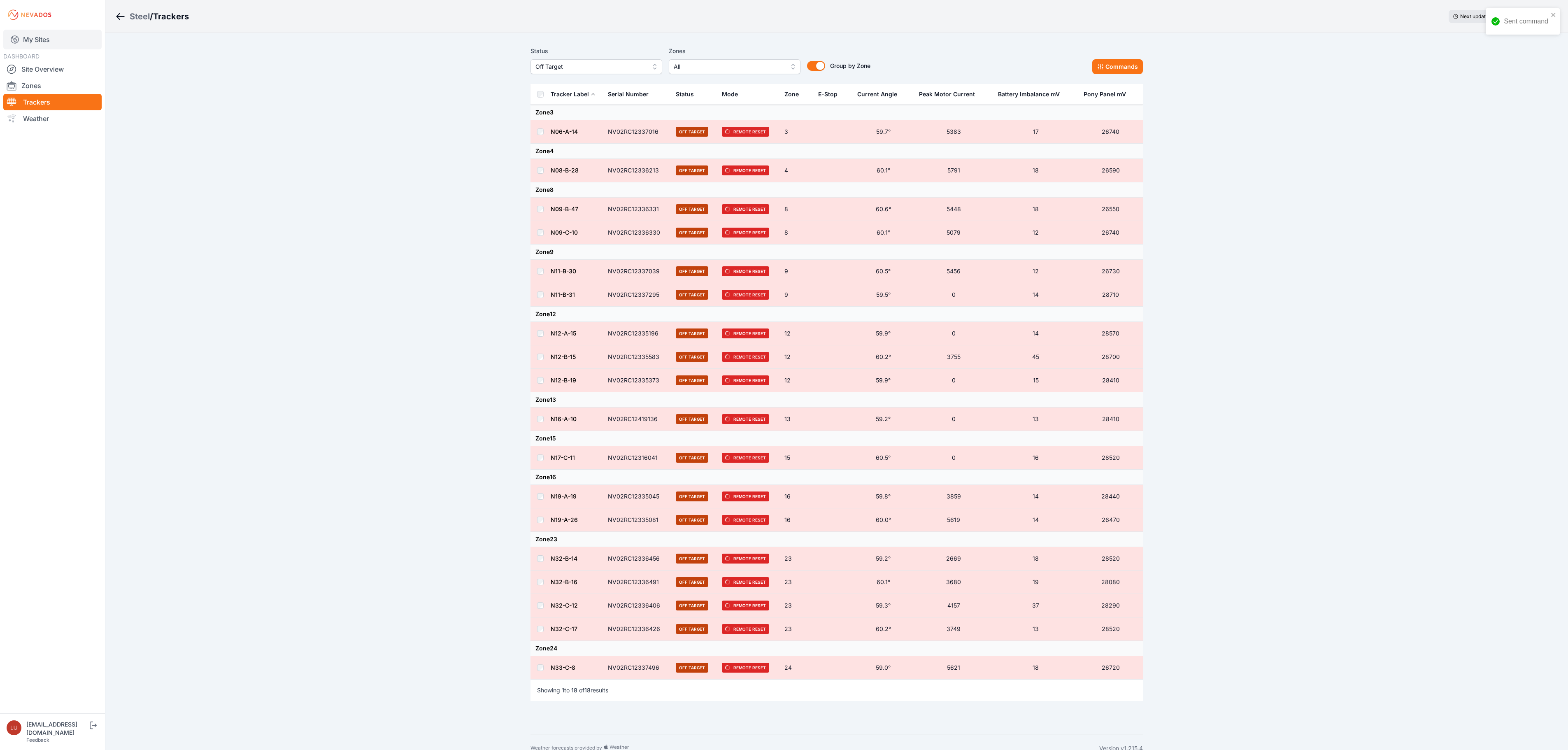
click at [62, 38] on link "My Sites" at bounding box center [52, 40] width 98 height 20
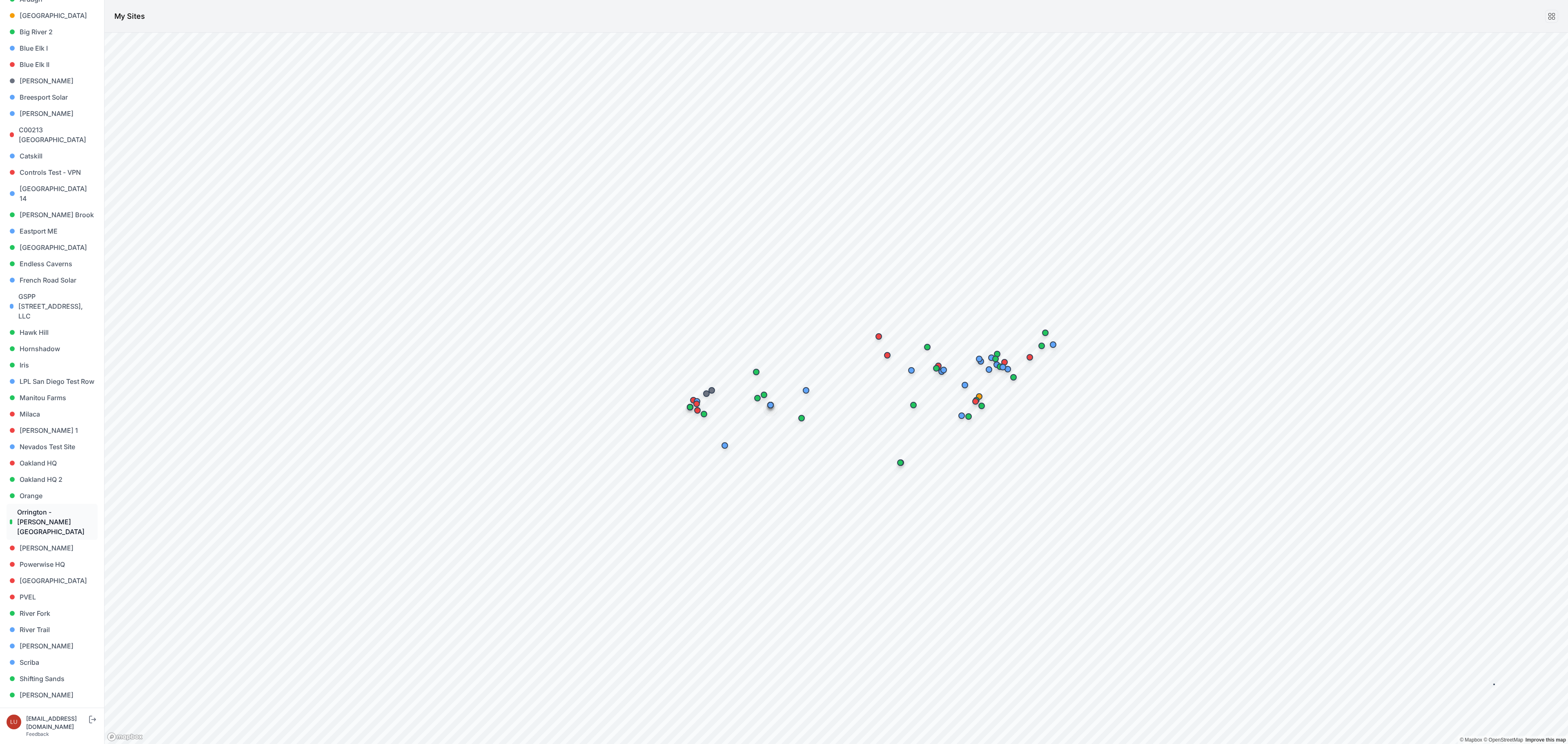
scroll to position [386, 0]
click at [54, 501] on link "Sloughhouse" at bounding box center [52, 495] width 91 height 16
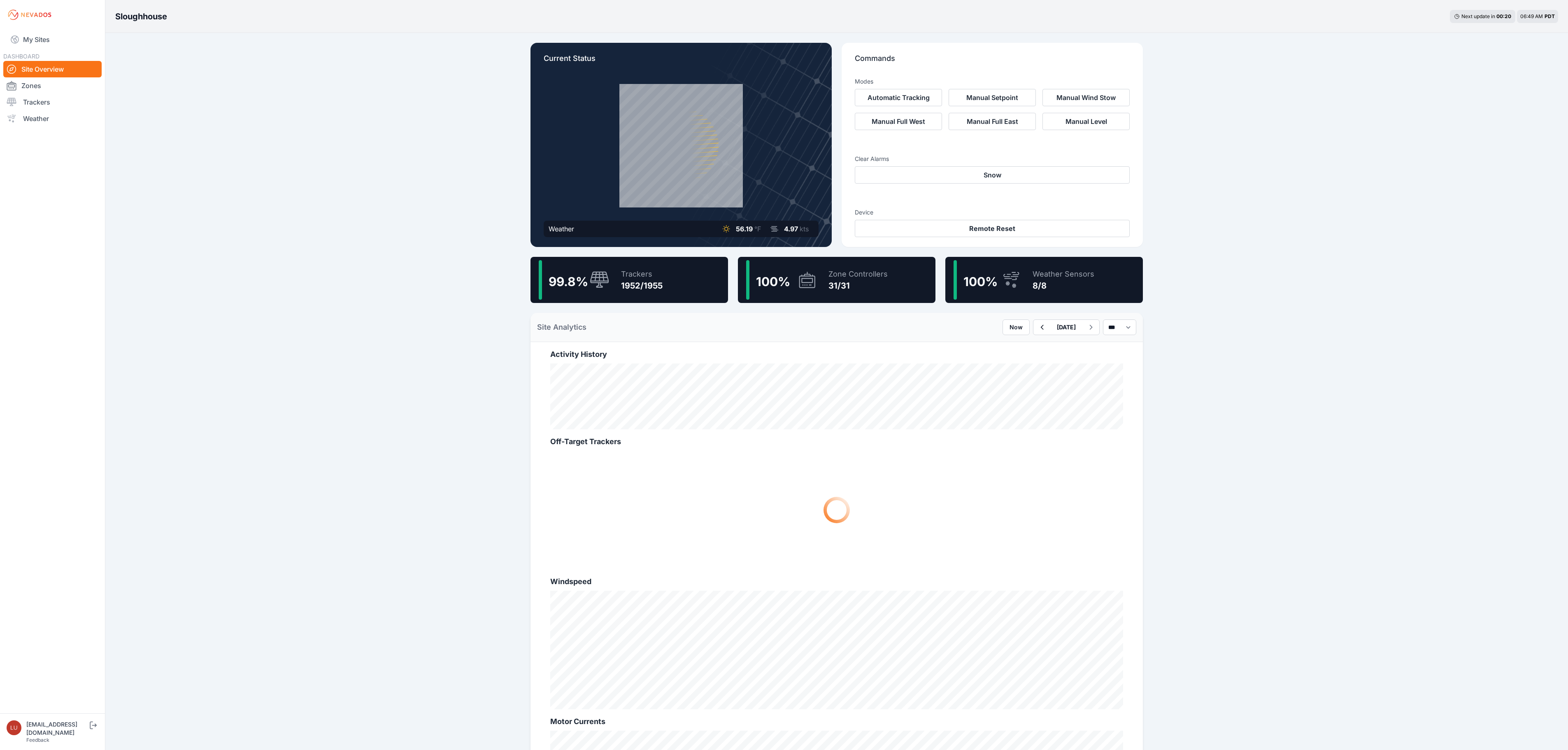
click at [690, 295] on div "99.8 % Trackers 1952/1955" at bounding box center [629, 280] width 197 height 46
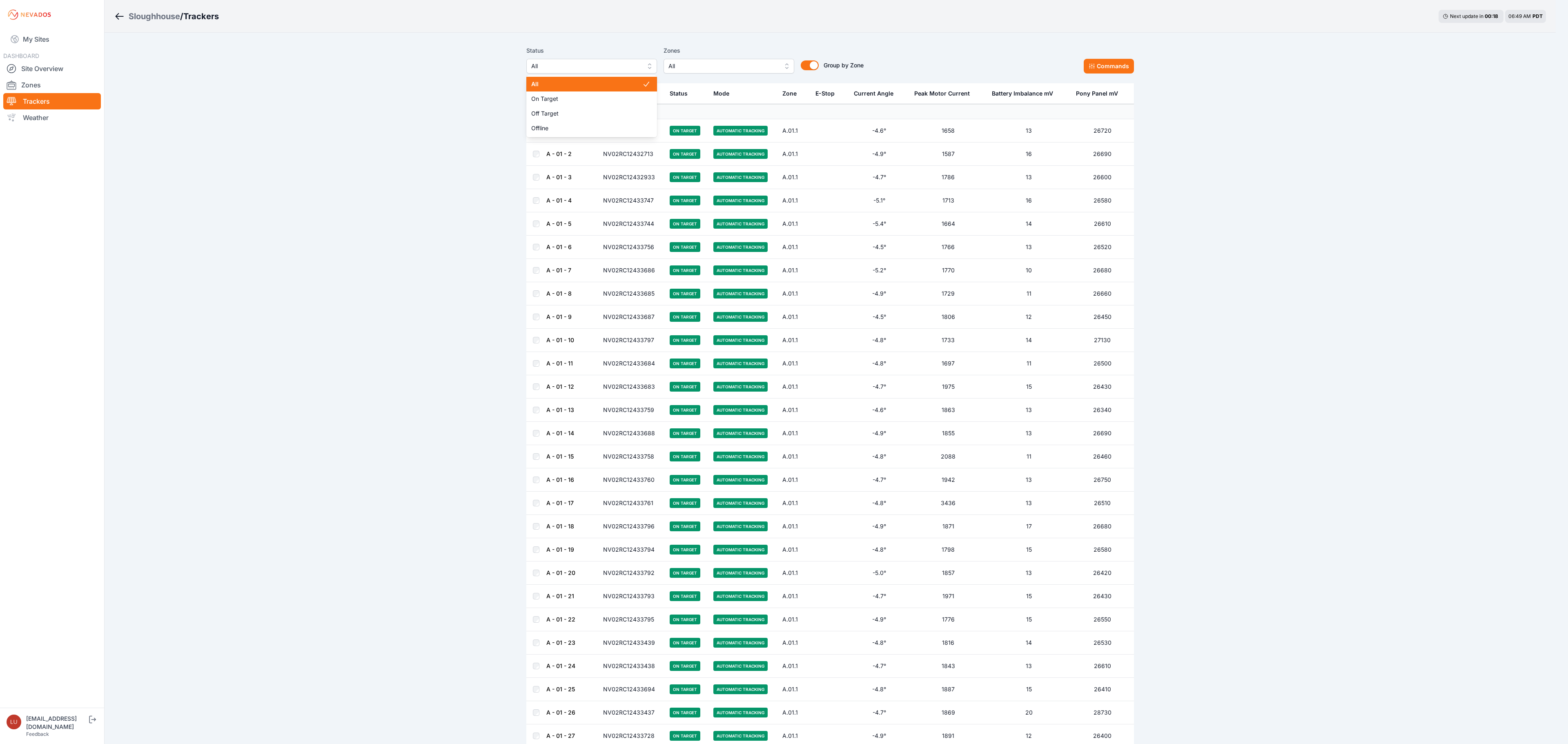
click at [586, 67] on span "All" at bounding box center [586, 66] width 109 height 10
click at [567, 129] on span "Offline" at bounding box center [586, 128] width 111 height 8
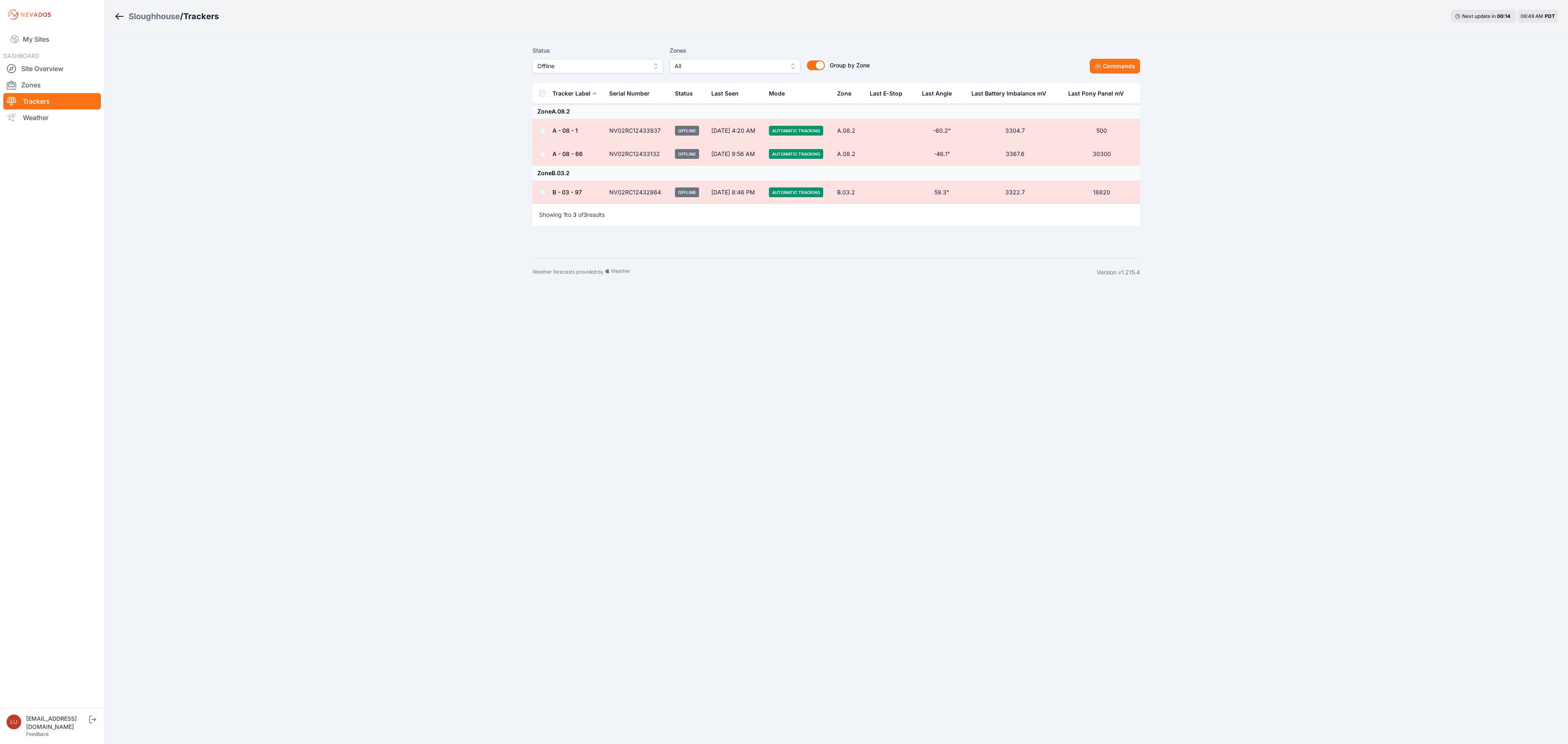
click at [416, 217] on div "Sloughhouse / Trackers Next update in 00 : 14 06:49 AM PDT Status Offline Zones…" at bounding box center [784, 143] width 1568 height 286
click at [164, 14] on div "Sloughhouse" at bounding box center [154, 16] width 51 height 11
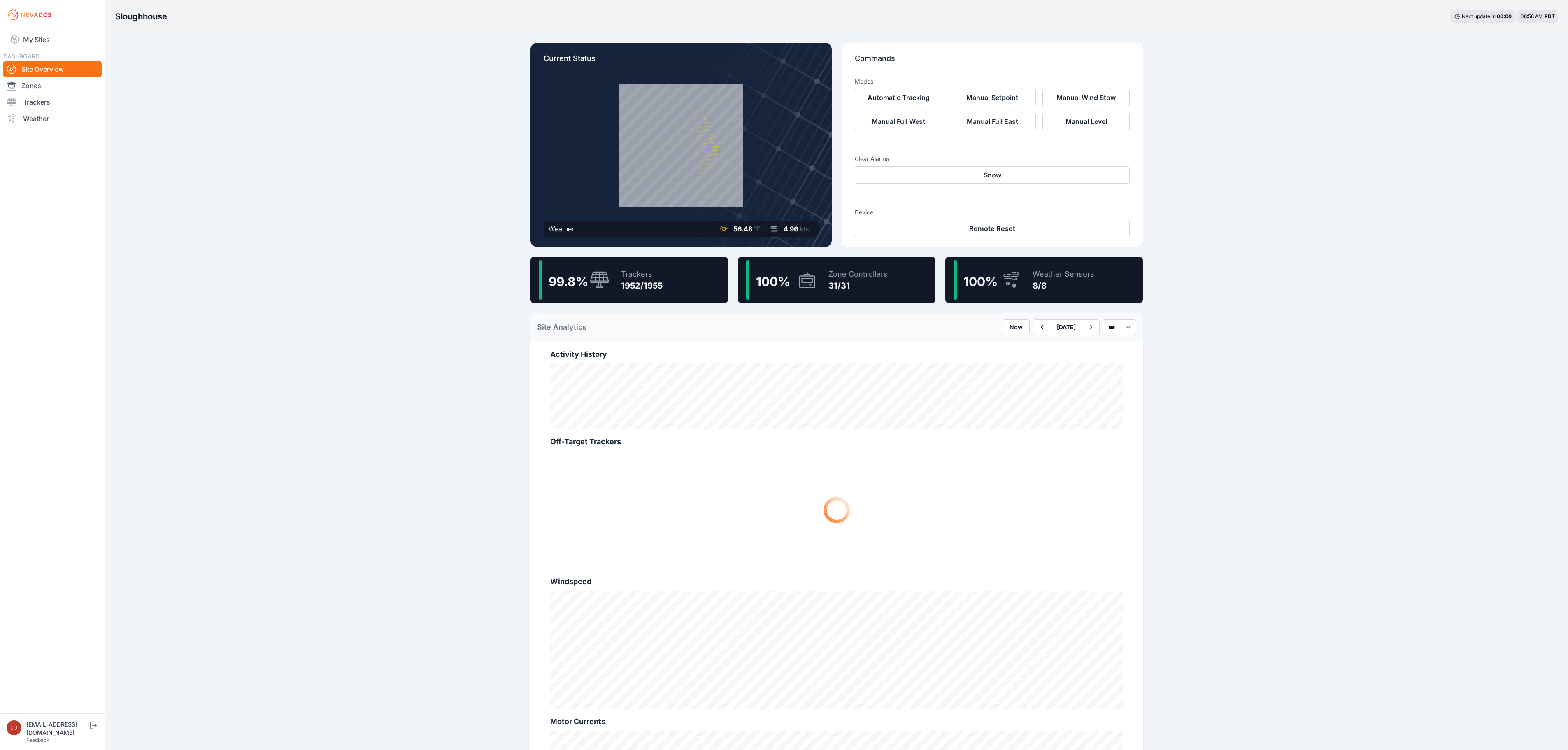
click at [681, 282] on div "99.8 % Trackers 1952/1955" at bounding box center [629, 280] width 197 height 46
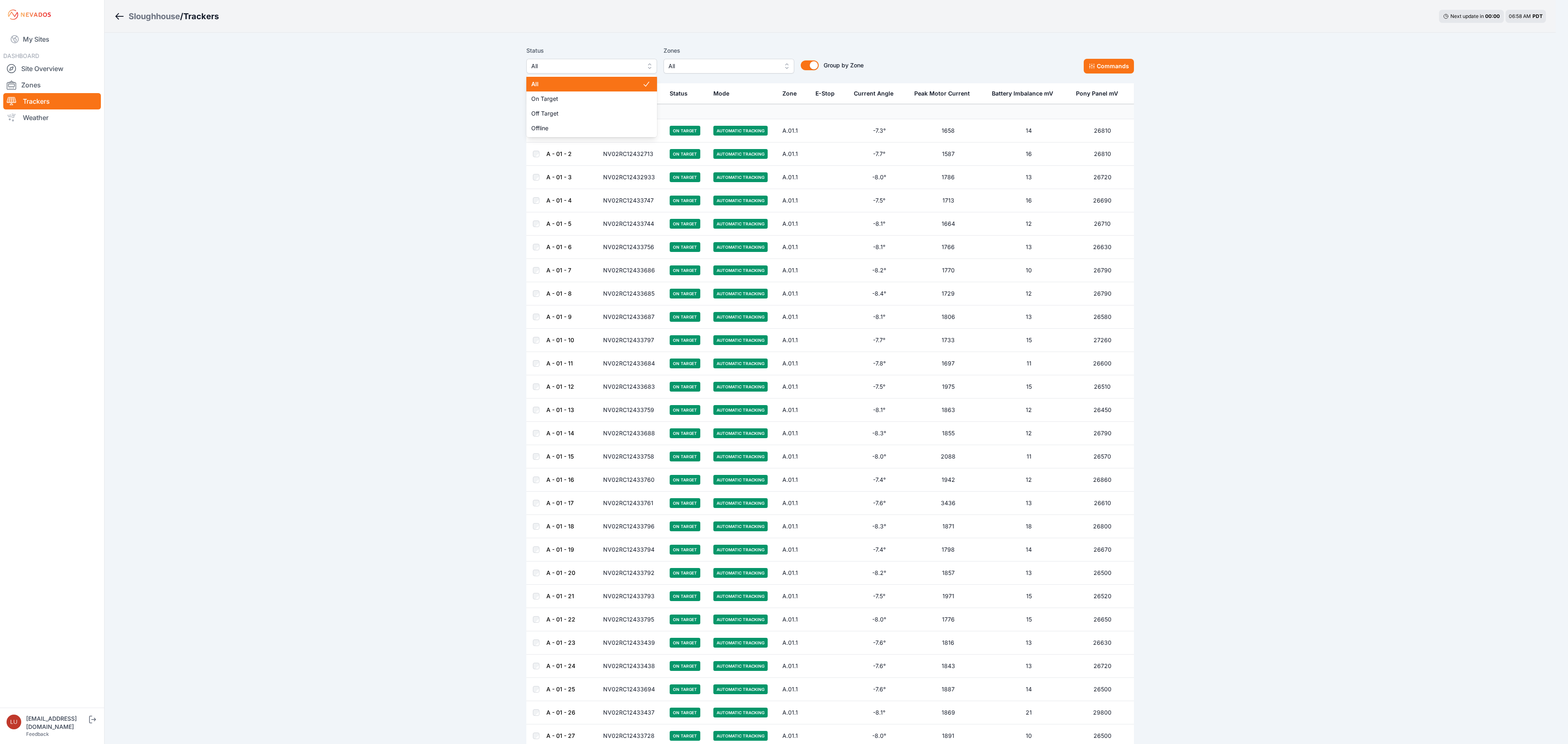
click at [620, 67] on span "All" at bounding box center [586, 66] width 109 height 10
click at [603, 115] on span "Off Target" at bounding box center [586, 113] width 111 height 8
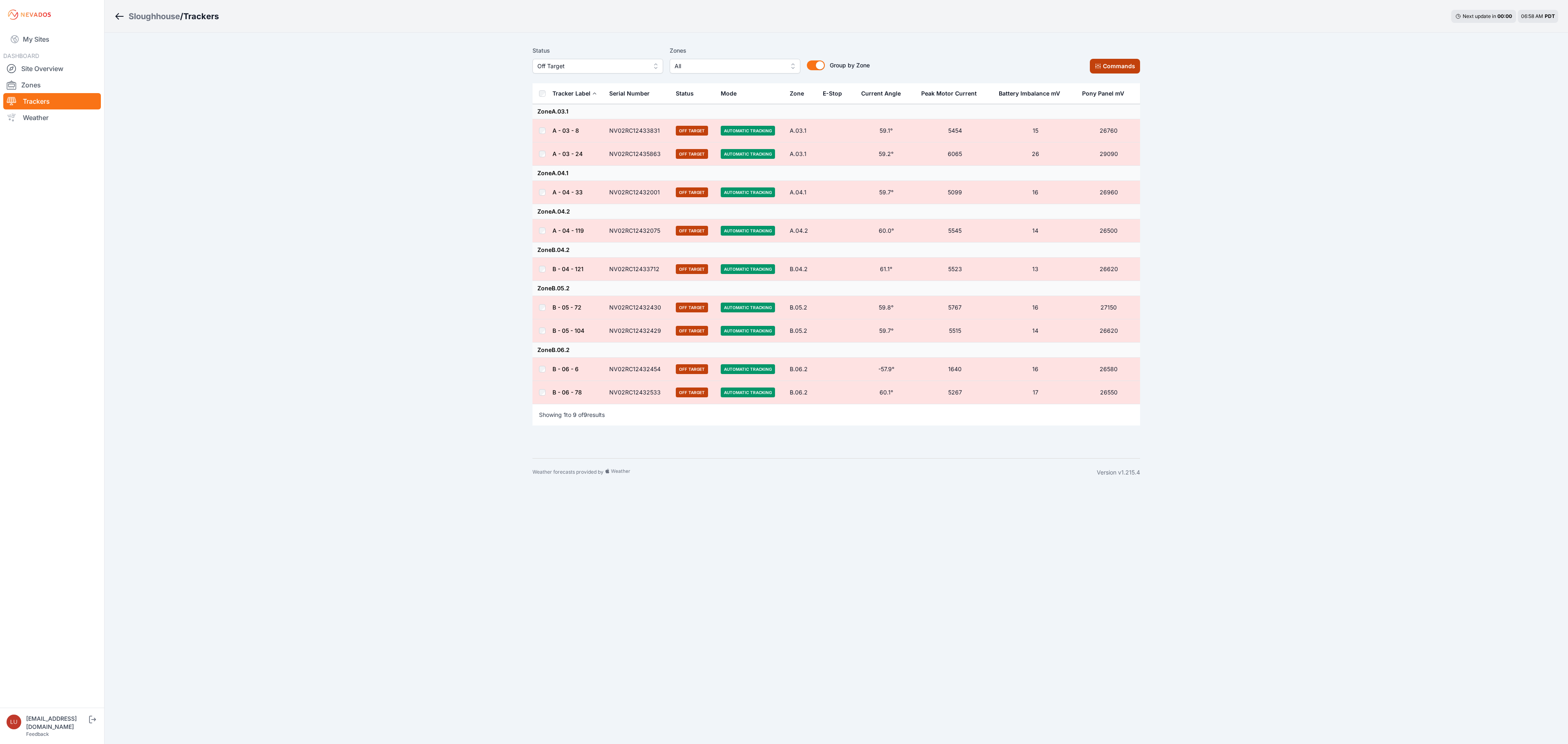
click at [1096, 62] on button "Commands" at bounding box center [1115, 66] width 50 height 14
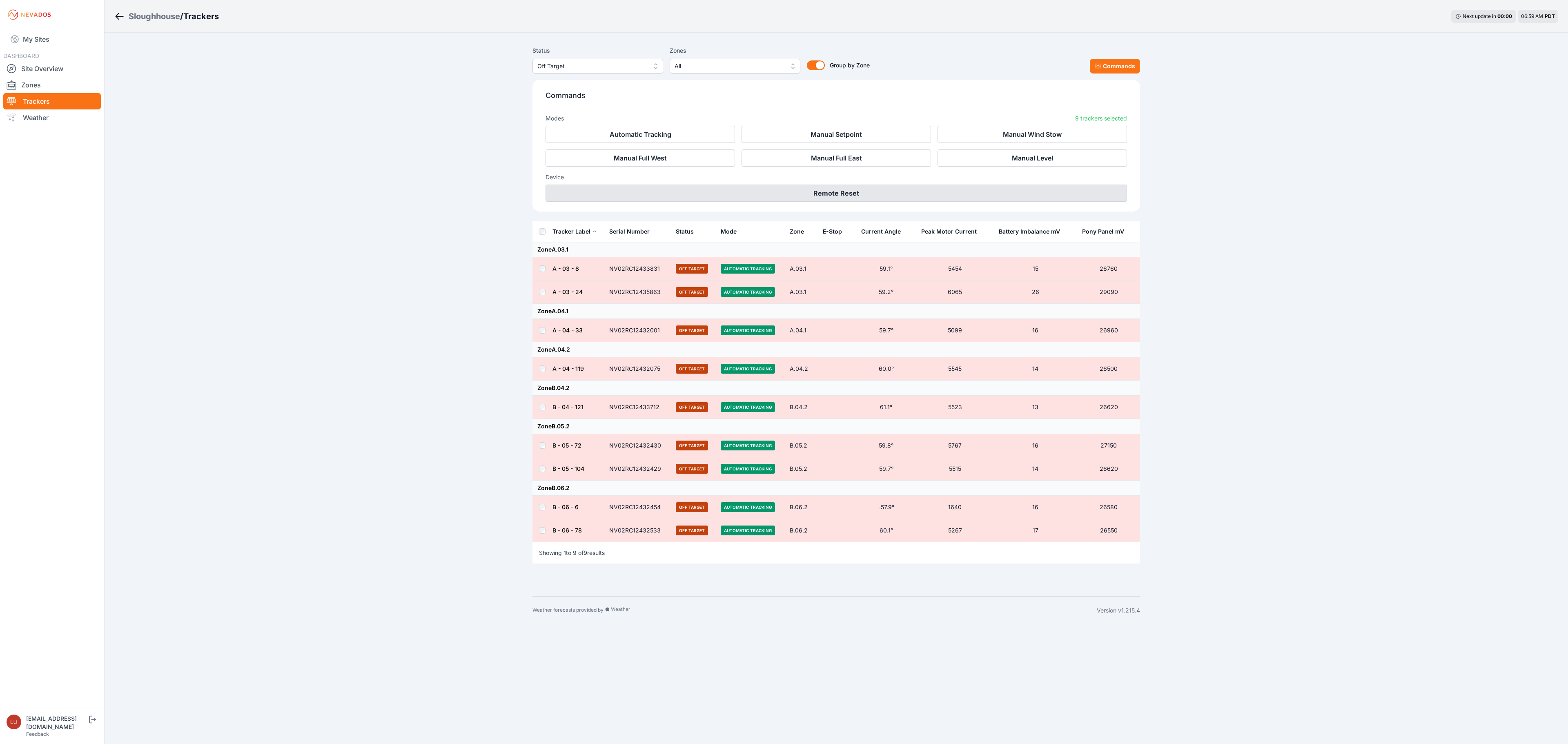
click at [780, 191] on button "Remote Reset" at bounding box center [836, 193] width 581 height 17
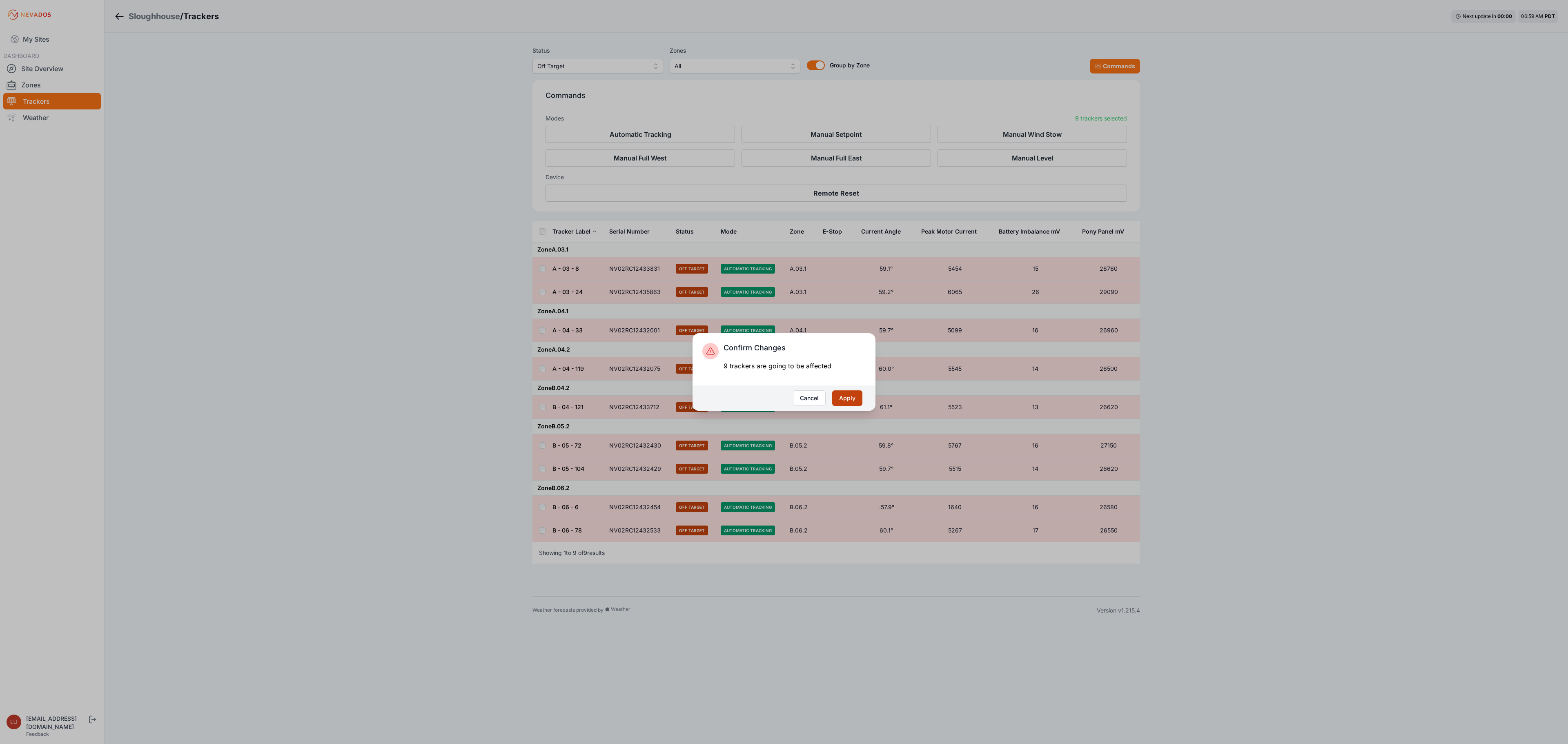
click at [849, 395] on button "Apply" at bounding box center [847, 398] width 30 height 16
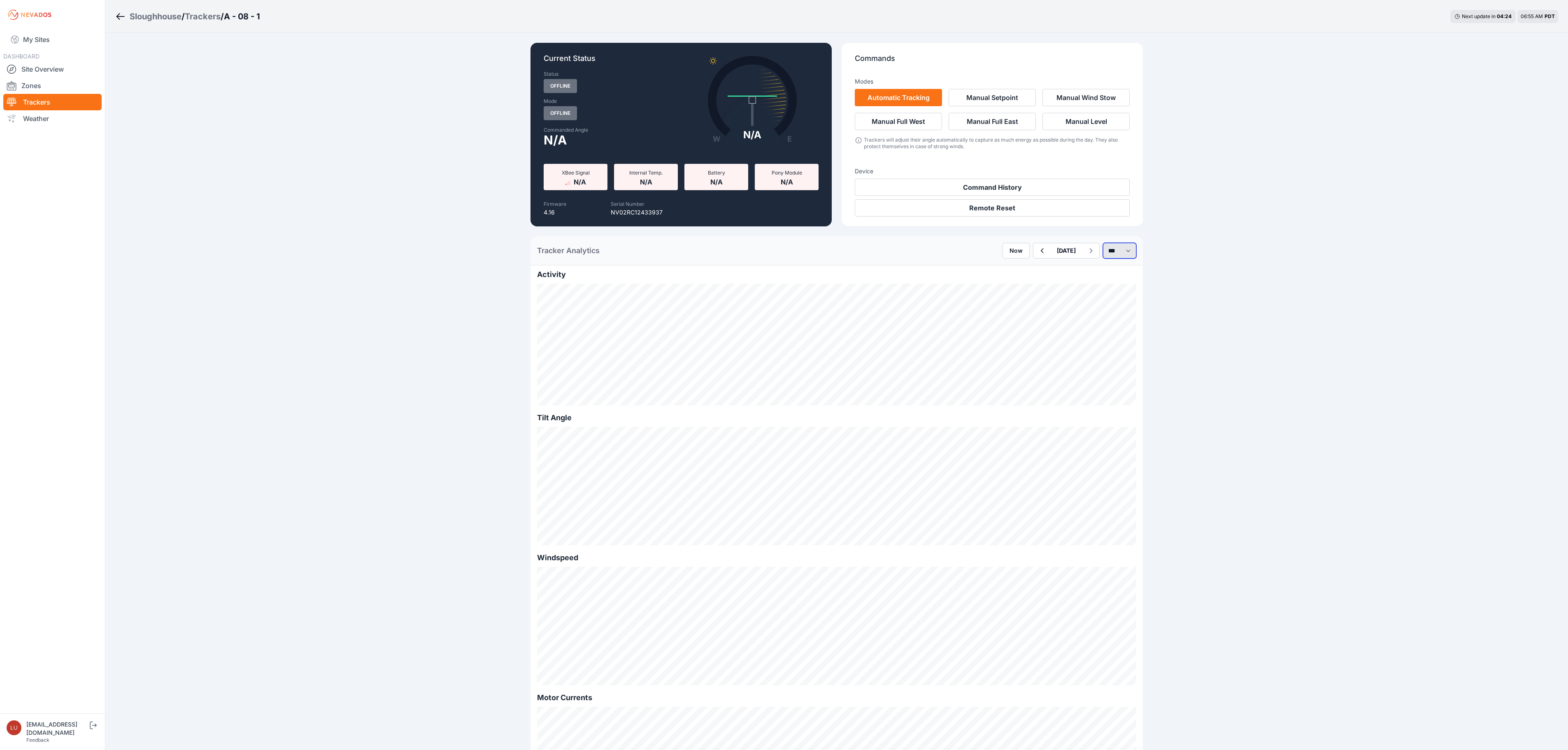
click at [1104, 250] on select "*** **** *****" at bounding box center [1120, 251] width 33 height 16
click at [1103, 243] on select "*** **** *****" at bounding box center [1120, 251] width 33 height 16
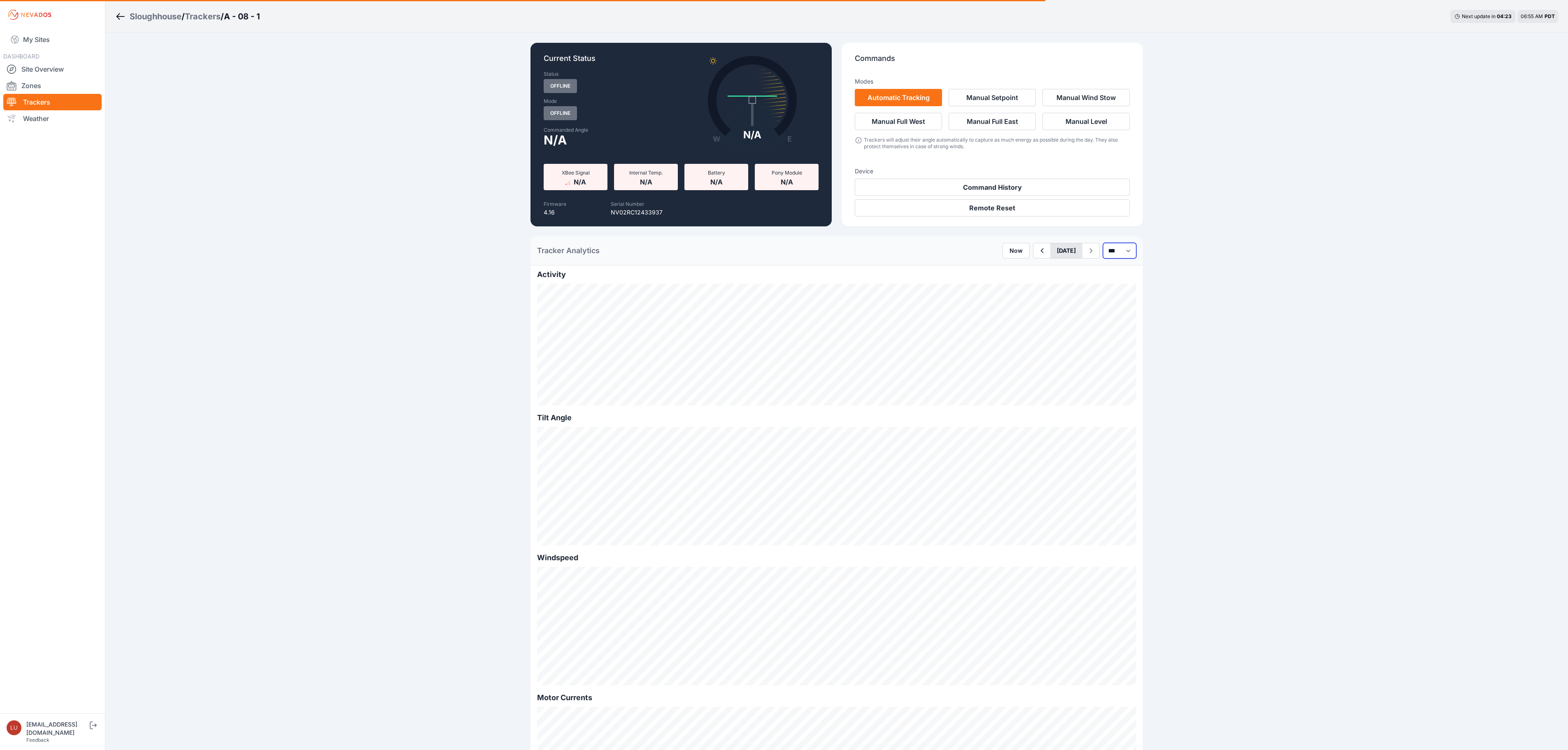
select select "******"
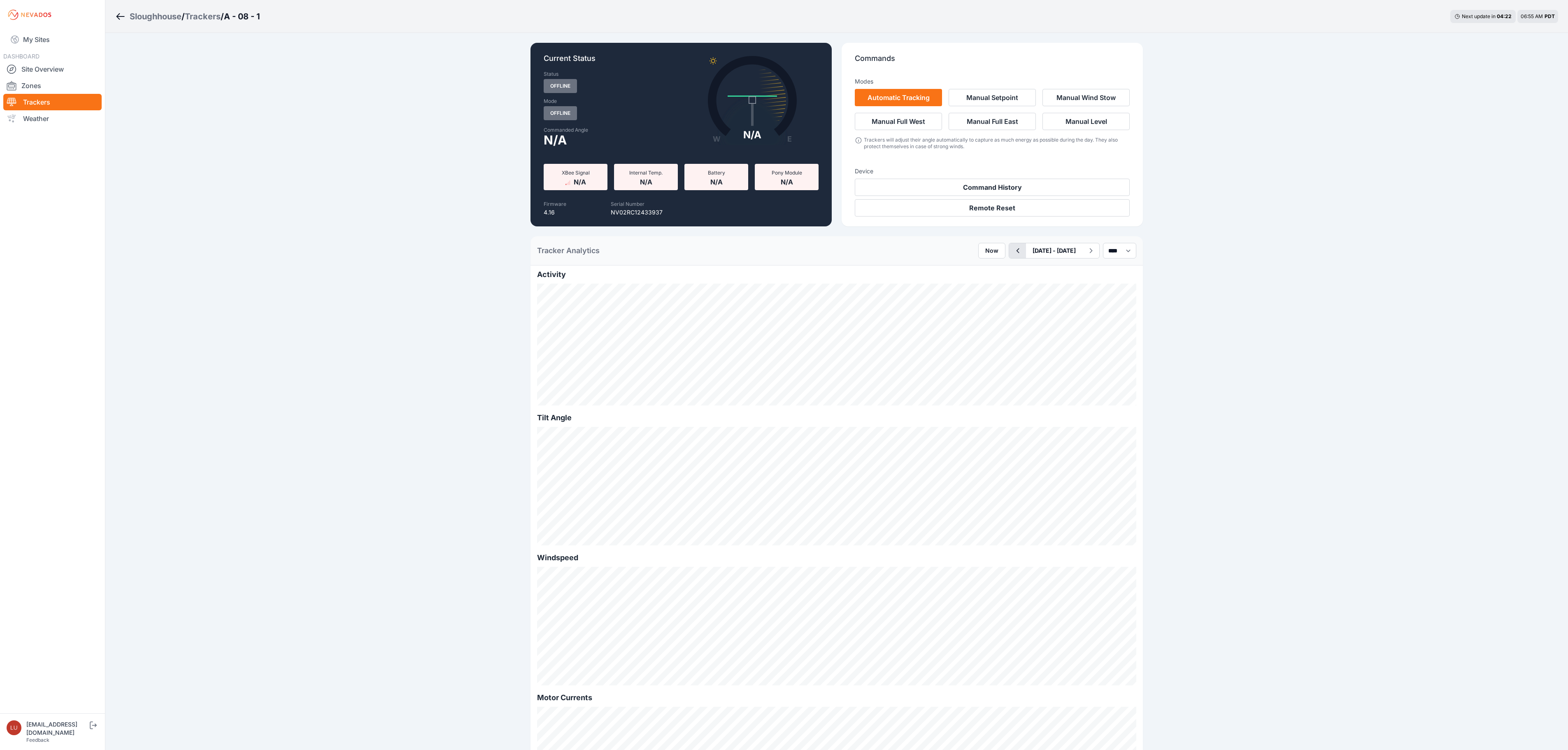
click at [1012, 248] on icon "button" at bounding box center [1017, 250] width 10 height 10
click at [1012, 254] on icon "button" at bounding box center [1017, 250] width 10 height 10
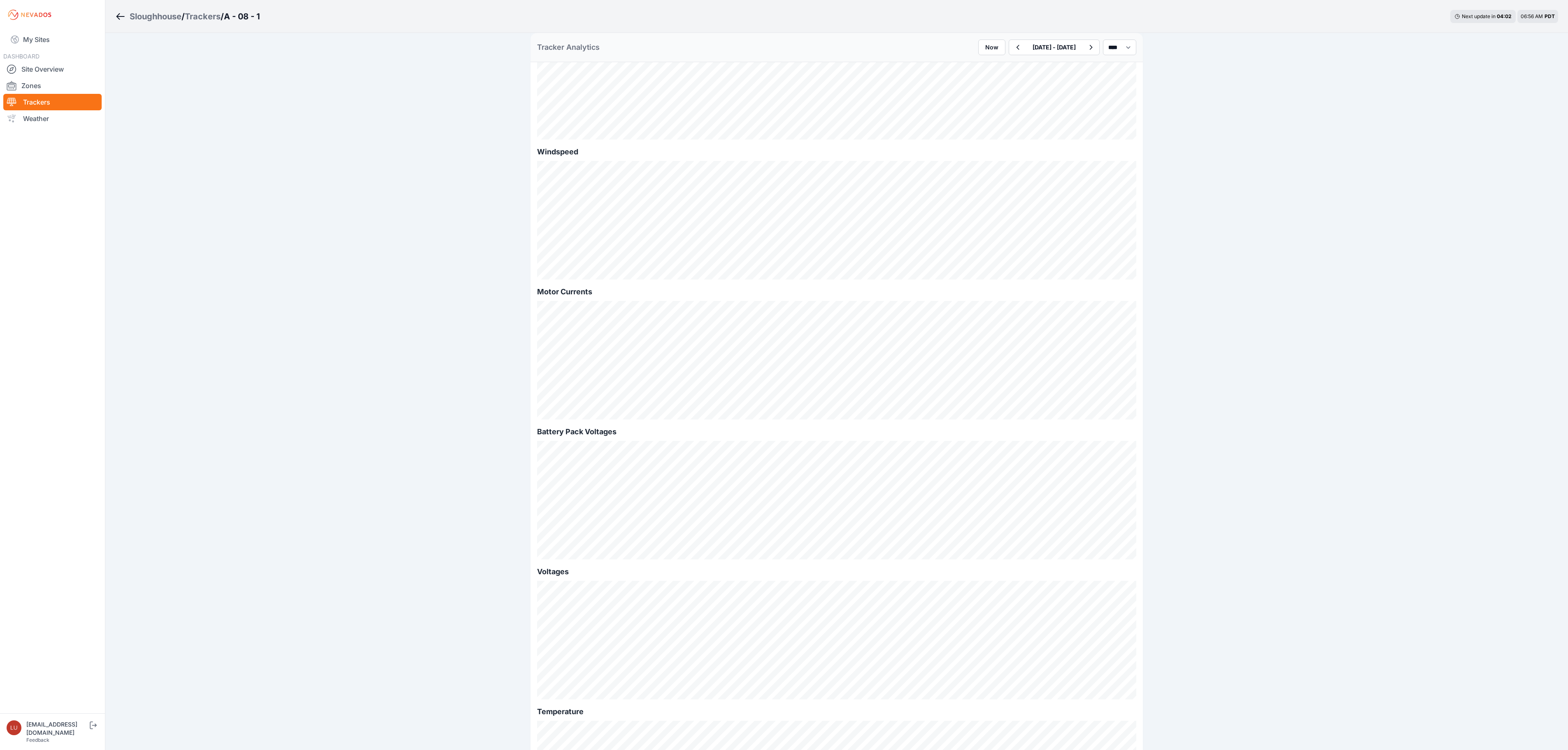
scroll to position [377, 0]
click at [1086, 51] on icon "button" at bounding box center [1090, 47] width 10 height 10
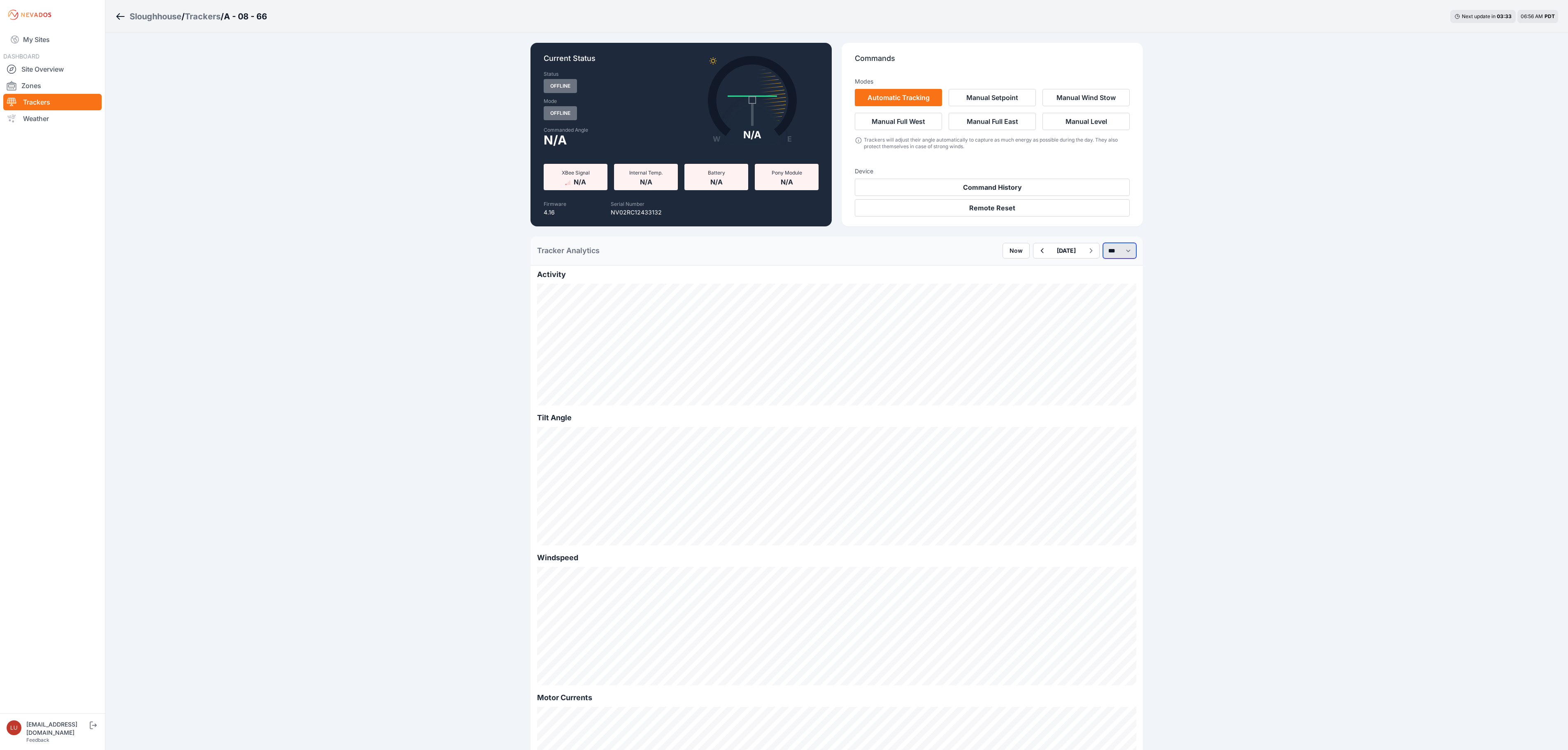
click at [1113, 252] on select "*** **** *****" at bounding box center [1120, 251] width 33 height 16
click at [1103, 243] on select "*** **** *****" at bounding box center [1120, 251] width 33 height 16
select select "******"
click at [1012, 248] on icon "button" at bounding box center [1017, 250] width 10 height 10
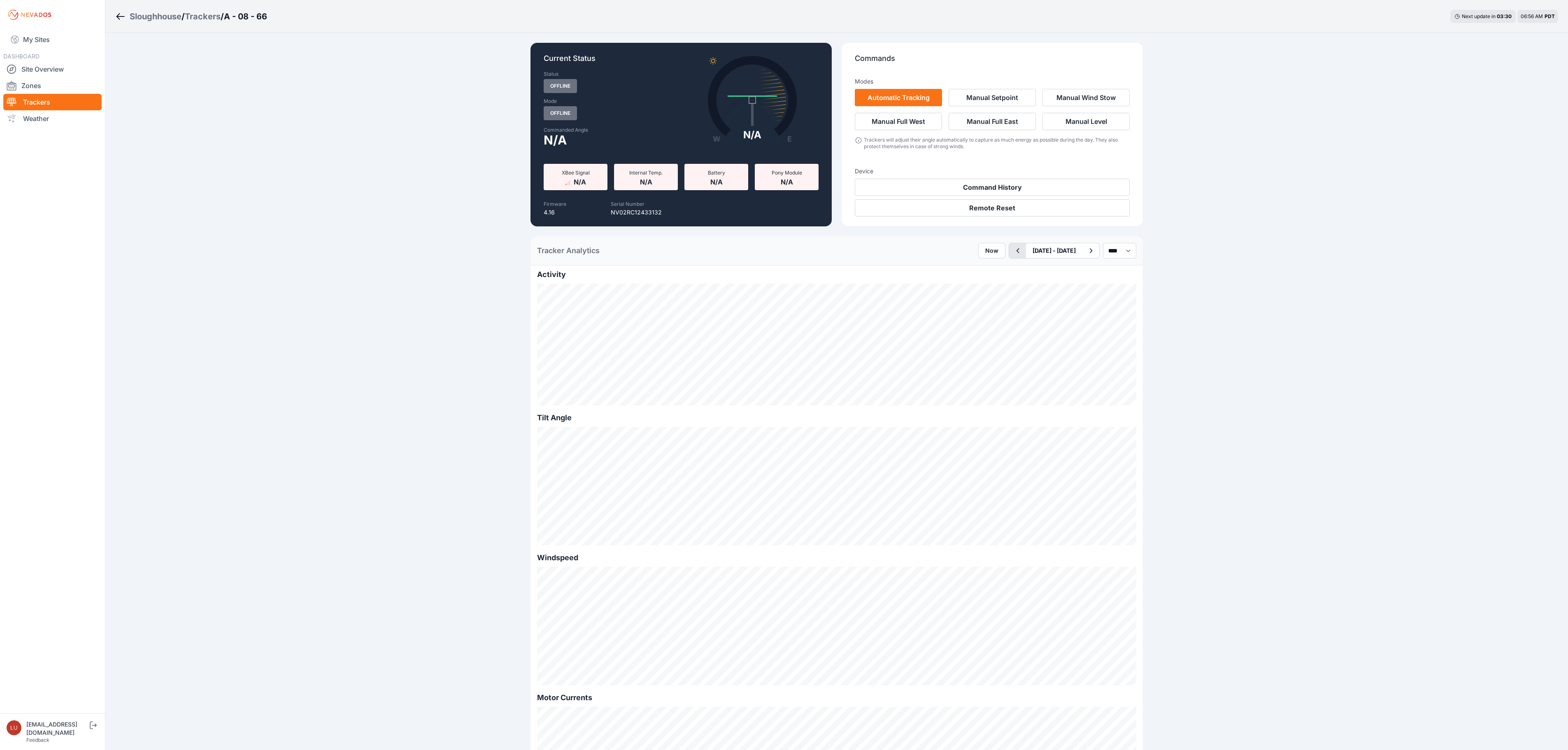
click at [1012, 248] on icon "button" at bounding box center [1017, 250] width 10 height 10
click at [1012, 250] on icon "button" at bounding box center [1017, 250] width 10 height 10
click at [1012, 250] on icon "button" at bounding box center [1017, 250] width 10 height 10
click at [424, 238] on div "Sloughhouse / Trackers / B - 03 - 97 Next update in 03 : 09 06:57 AM PDT Curren…" at bounding box center [784, 645] width 1568 height 1290
click at [1103, 245] on select "*** **** *****" at bounding box center [1120, 251] width 33 height 16
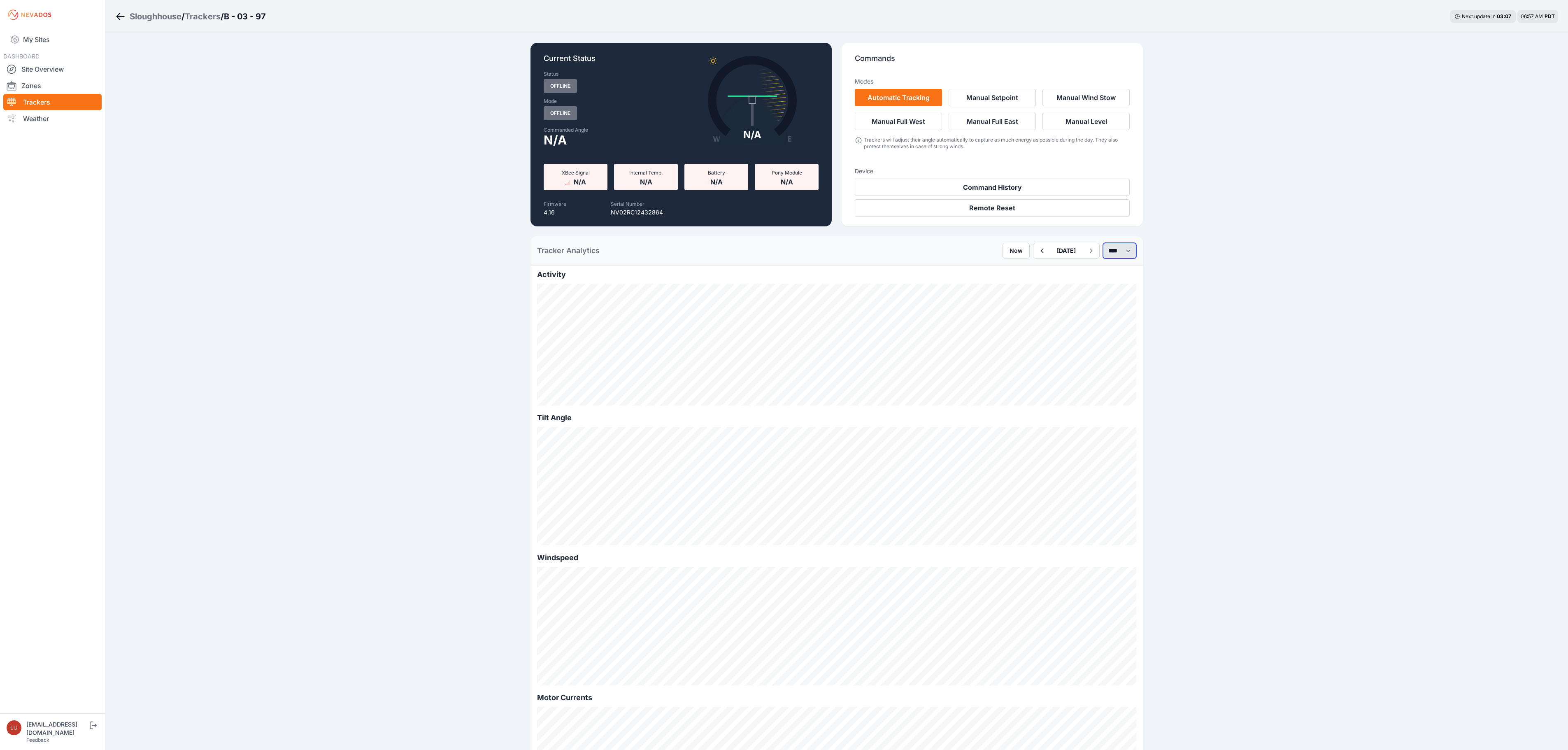
click at [1103, 243] on select "*** **** *****" at bounding box center [1120, 251] width 33 height 16
select select "******"
click at [1012, 254] on icon "button" at bounding box center [1017, 250] width 10 height 10
click at [1009, 254] on button "button" at bounding box center [1017, 250] width 17 height 15
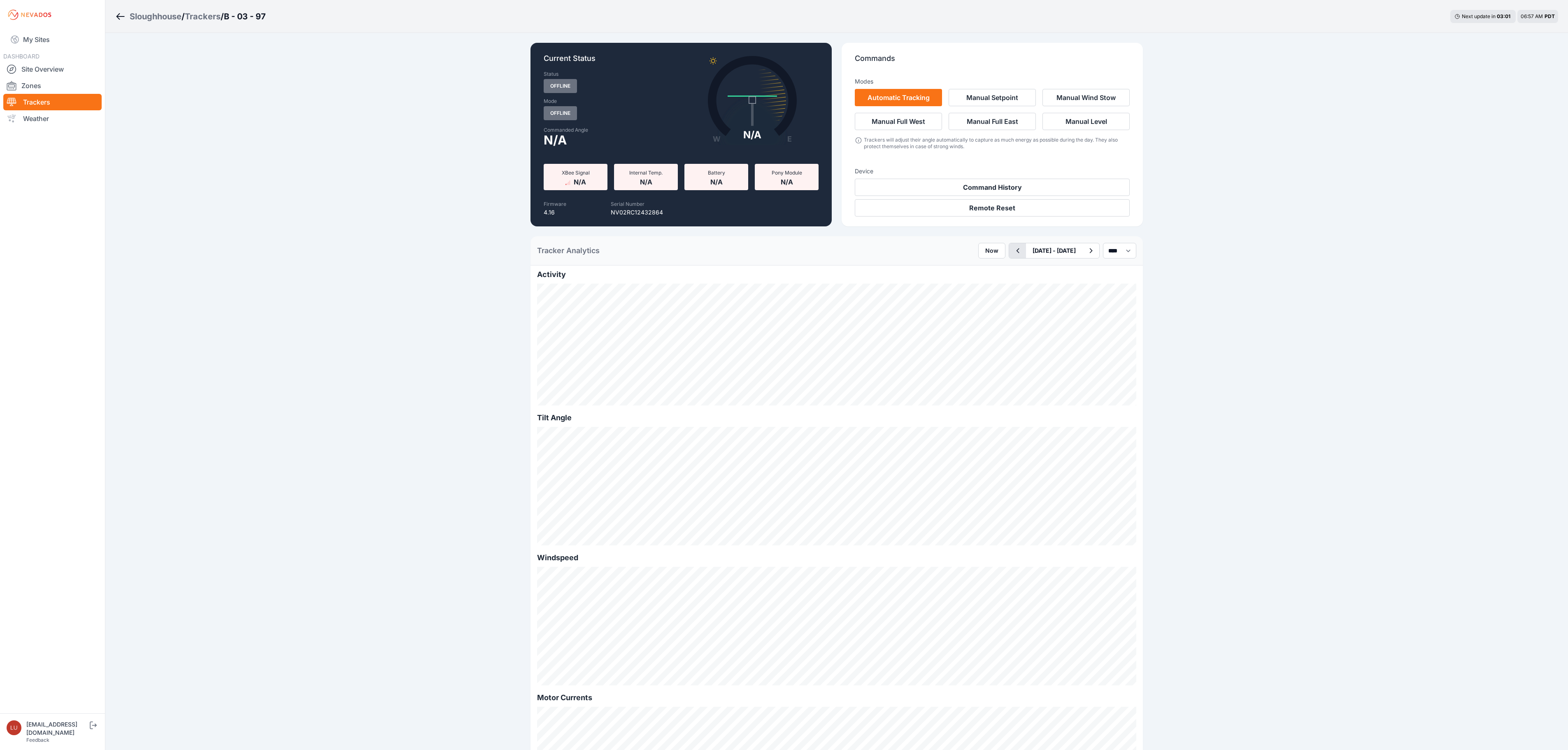
click at [1017, 250] on icon "button" at bounding box center [1018, 250] width 3 height 5
click at [1009, 250] on button "button" at bounding box center [1017, 250] width 17 height 15
click at [1012, 255] on icon "button" at bounding box center [1017, 250] width 10 height 10
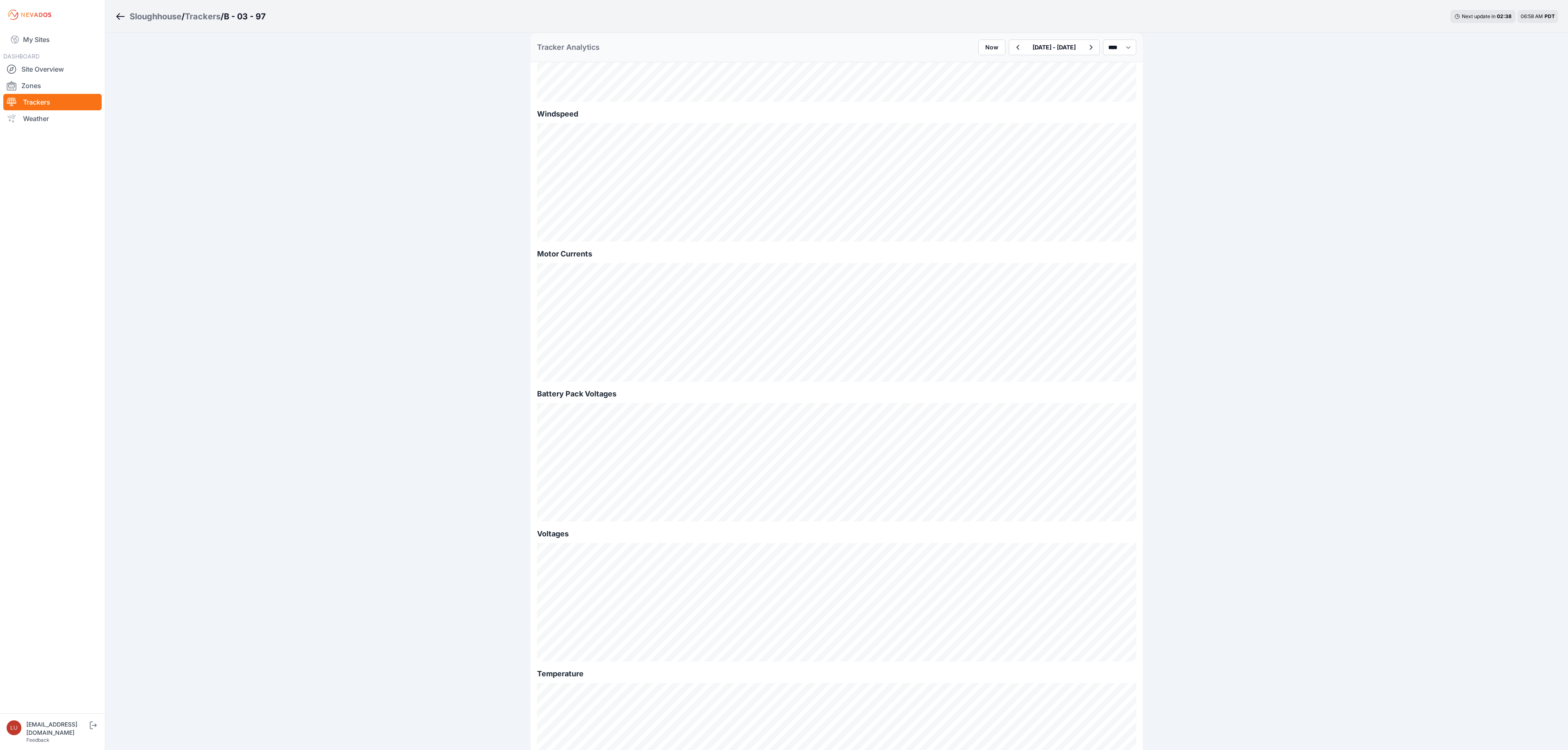
scroll to position [542, 0]
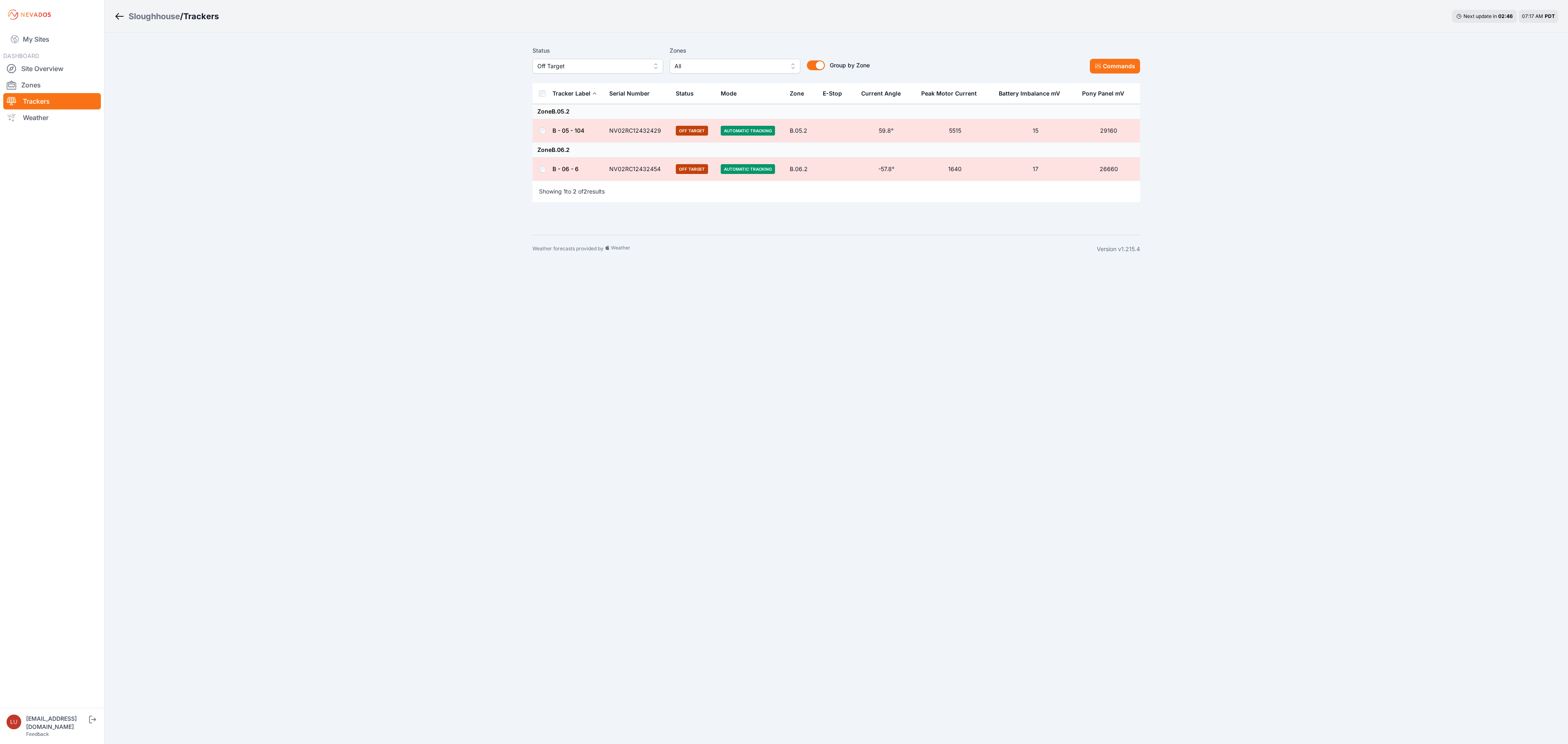
click at [136, 14] on div "Sloughhouse" at bounding box center [154, 16] width 51 height 11
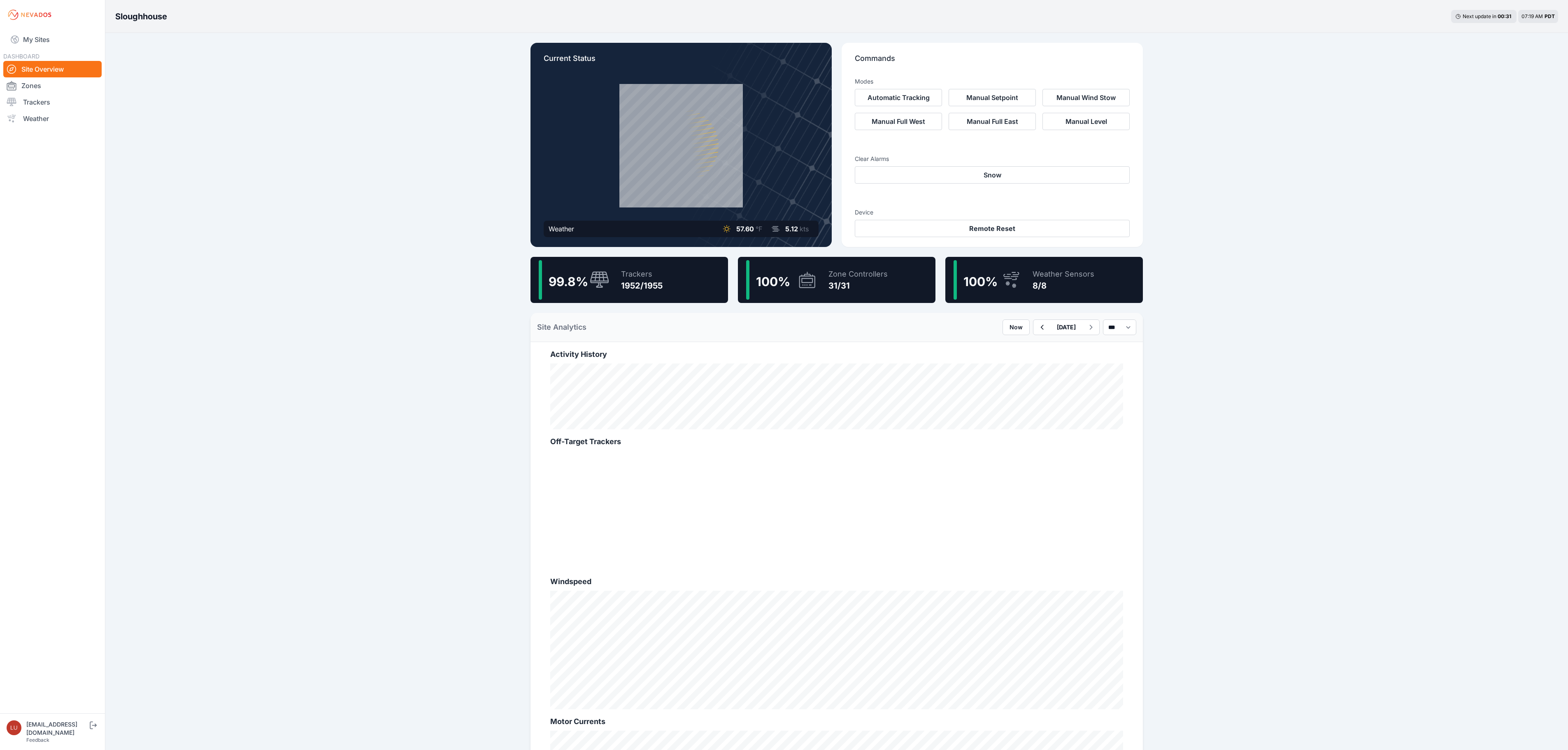
click at [161, 16] on h3 "Sloughhouse" at bounding box center [141, 16] width 52 height 11
click at [640, 268] on div "Trackers" at bounding box center [642, 274] width 42 height 11
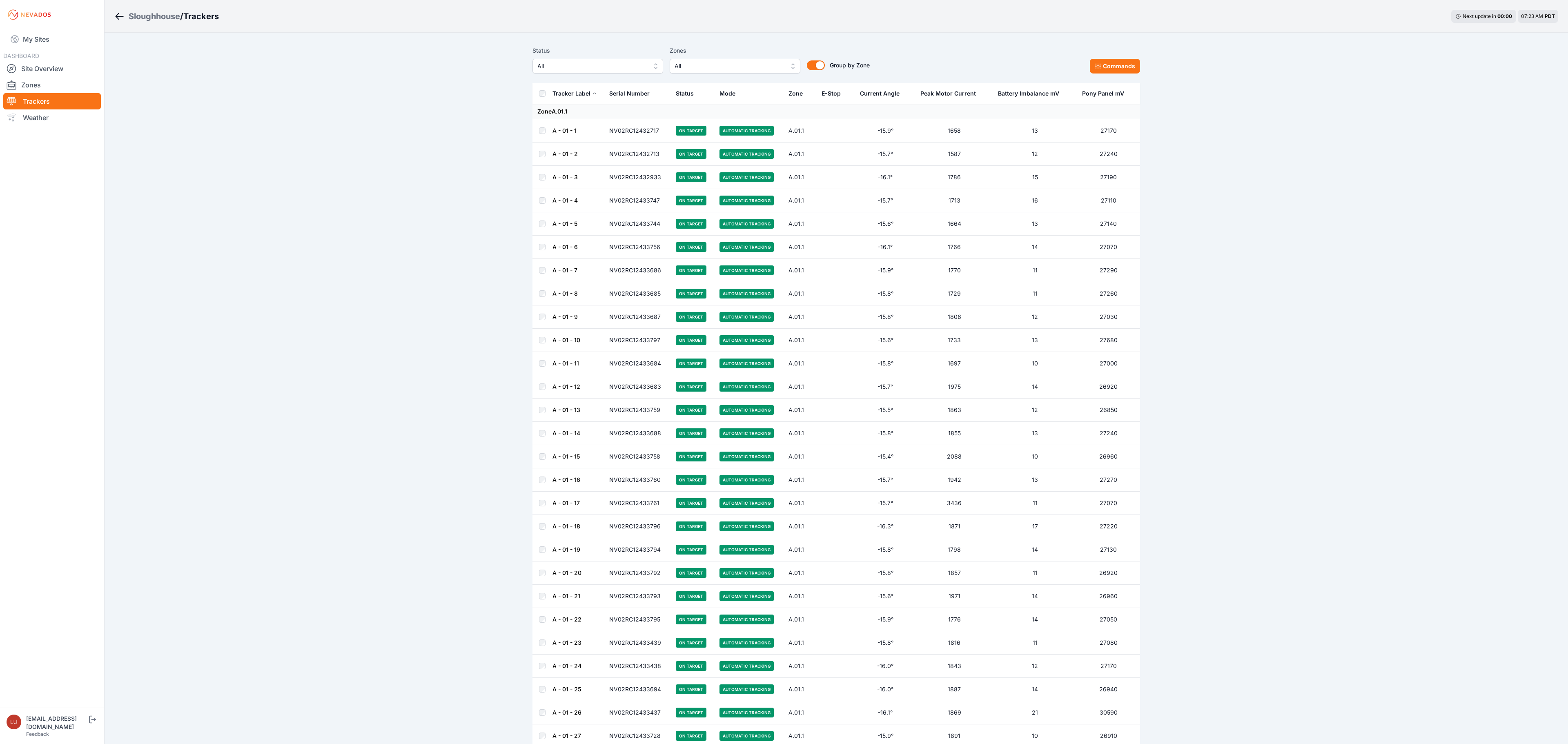
click at [567, 66] on span "All" at bounding box center [592, 66] width 109 height 10
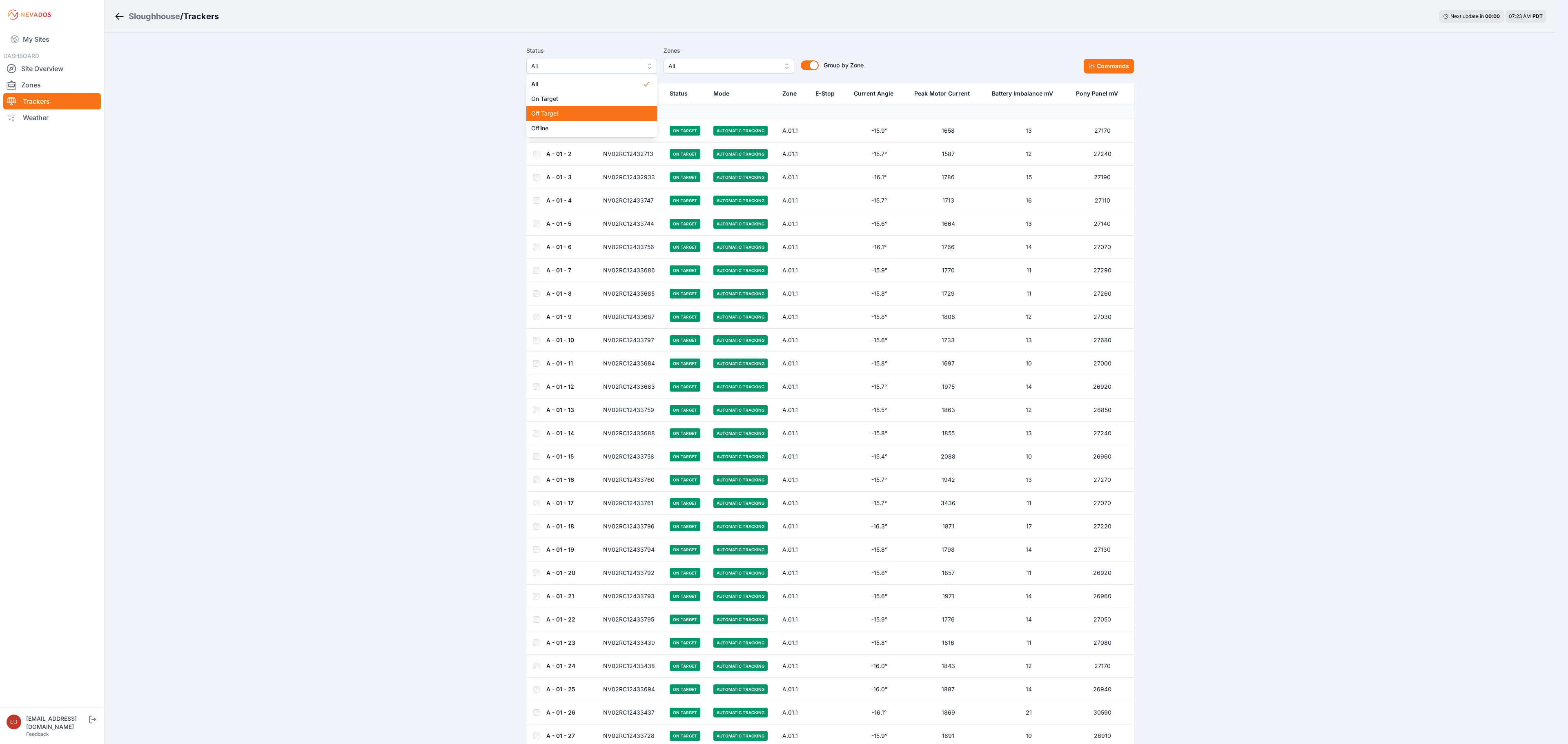
click at [560, 113] on span "Off Target" at bounding box center [586, 113] width 111 height 8
